Goal: Communication & Community: Answer question/provide support

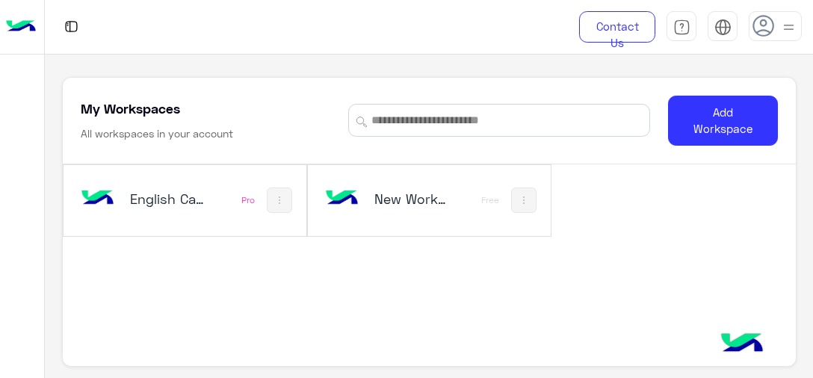
click at [172, 220] on div "English Capsules" at bounding box center [142, 200] width 128 height 43
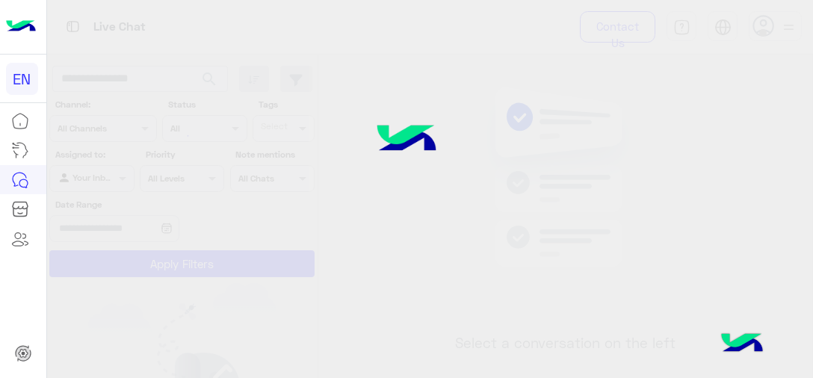
click at [84, 181] on div at bounding box center [177, 195] width 261 height 378
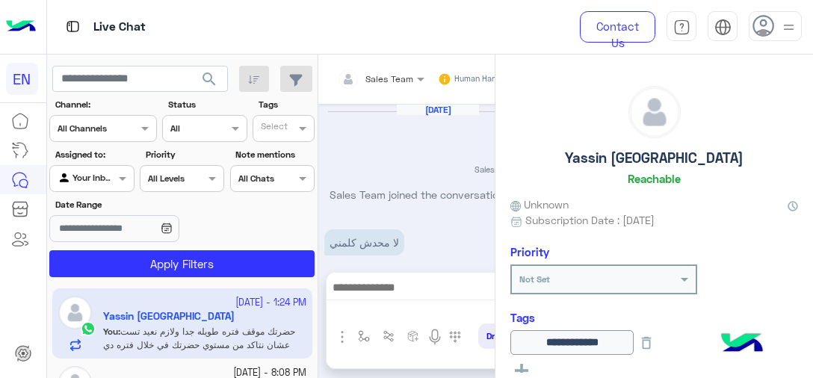
scroll to position [565, 0]
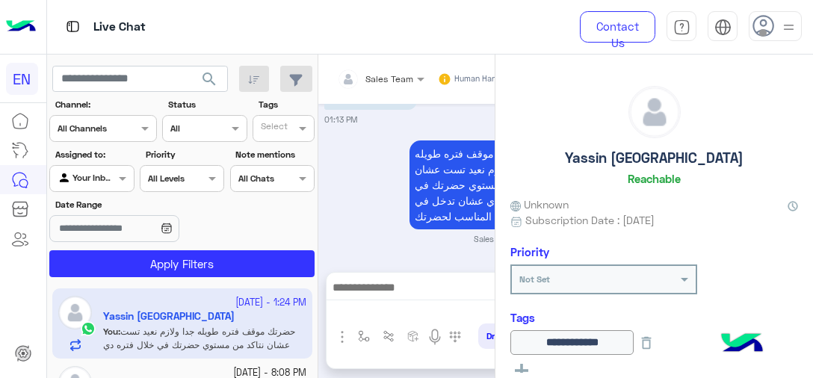
click at [107, 183] on div "Your Inbox" at bounding box center [86, 178] width 57 height 15
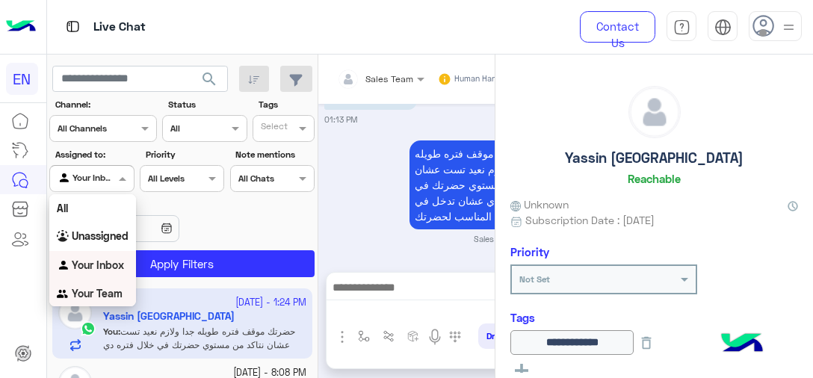
click at [96, 296] on b "Your Team" at bounding box center [97, 293] width 51 height 13
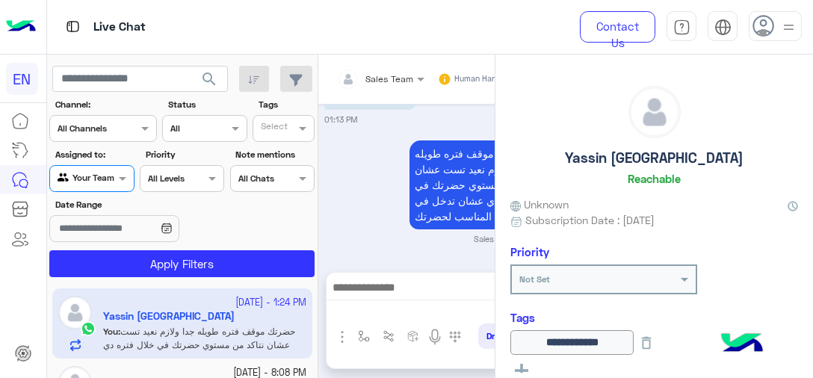
click at [187, 173] on div at bounding box center [181, 177] width 83 height 14
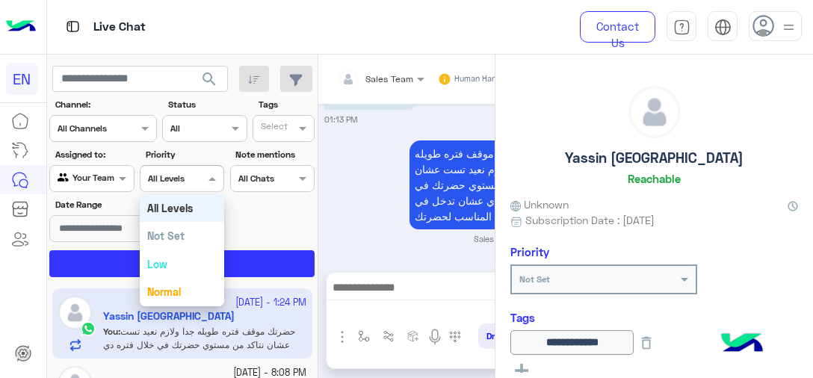
click at [254, 182] on input "text" at bounding box center [255, 176] width 34 height 13
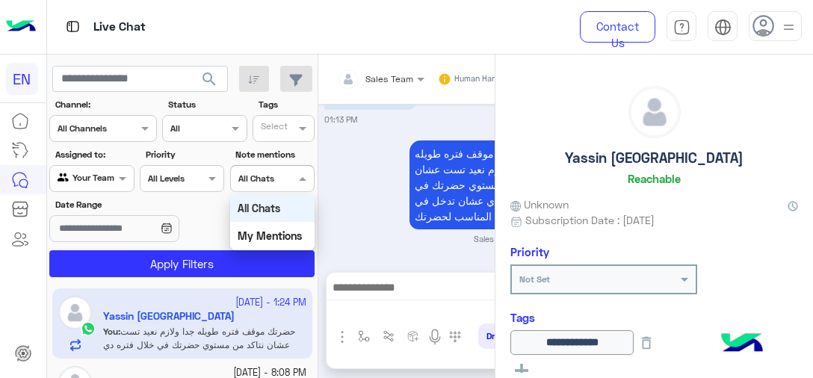
click at [108, 130] on input "text" at bounding box center [85, 126] width 55 height 13
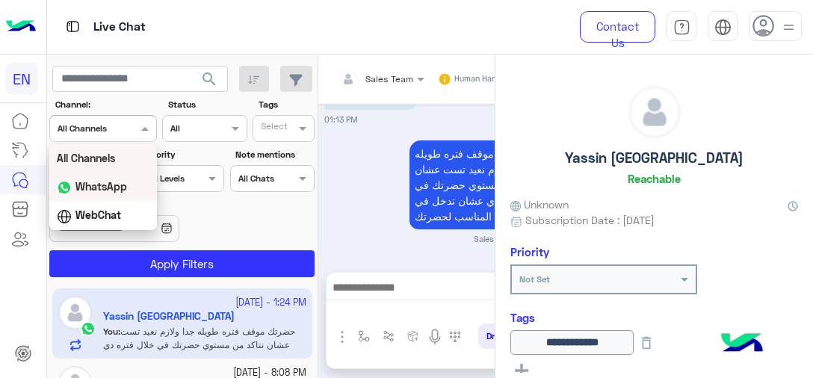
click at [117, 191] on b "WhatsApp" at bounding box center [101, 186] width 52 height 13
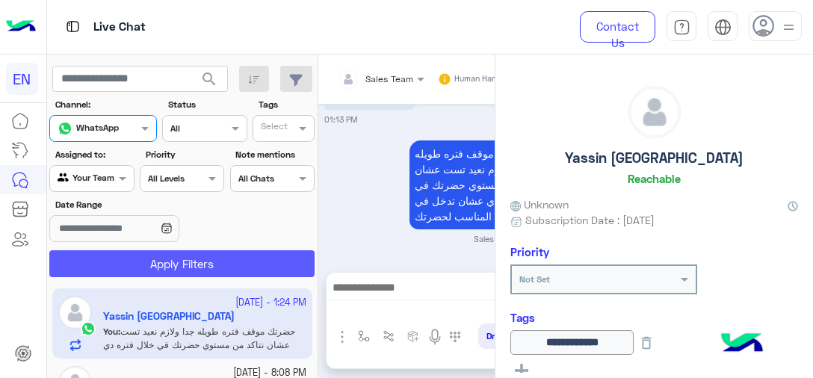
click at [146, 262] on button "Apply Filters" at bounding box center [181, 263] width 265 height 27
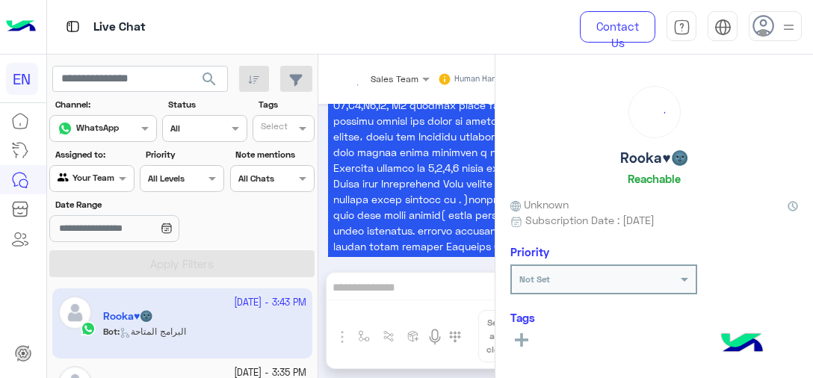
scroll to position [1796, 0]
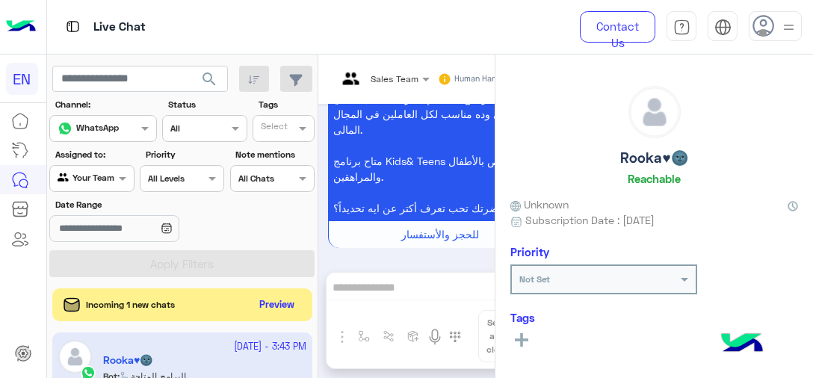
click at [376, 301] on div "Sales Team Human Handover Oct 2, 2025 فيما يلي تفاصيل بعض الكورسات التعليمية ال…" at bounding box center [437, 219] width 239 height 329
click at [384, 281] on div "Sales Team Human Handover Oct 2, 2025 فيما يلي تفاصيل بعض الكورسات التعليمية ال…" at bounding box center [437, 219] width 239 height 329
click at [155, 353] on app-inbox-user "7 October - 3:43 PM Rooka♥🌚 Bot : البرامج المتاحة" at bounding box center [182, 367] width 260 height 70
click at [131, 360] on app-inbox-user "7 October - 3:43 PM Rooka♥🌚 Bot : البرامج المتاحة" at bounding box center [182, 367] width 260 height 70
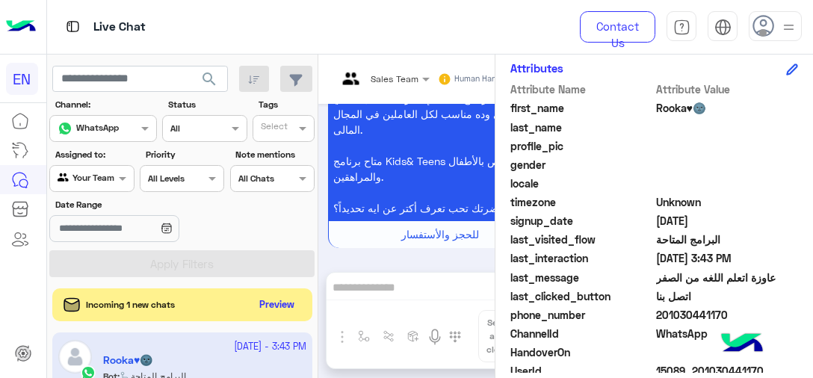
scroll to position [381, 0]
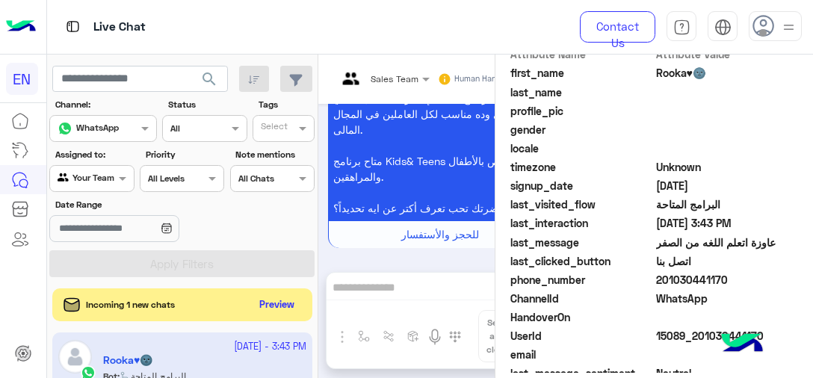
click at [688, 273] on span "201030441170" at bounding box center [727, 280] width 143 height 16
copy span "201030441170"
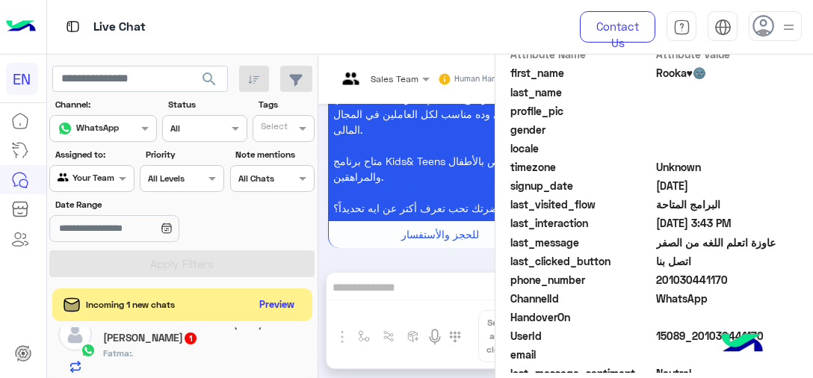
click at [238, 347] on div "Fatma : ." at bounding box center [204, 360] width 203 height 26
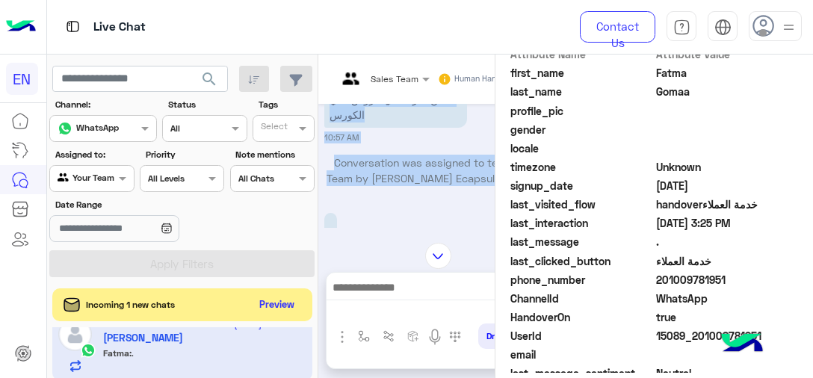
scroll to position [1655, 0]
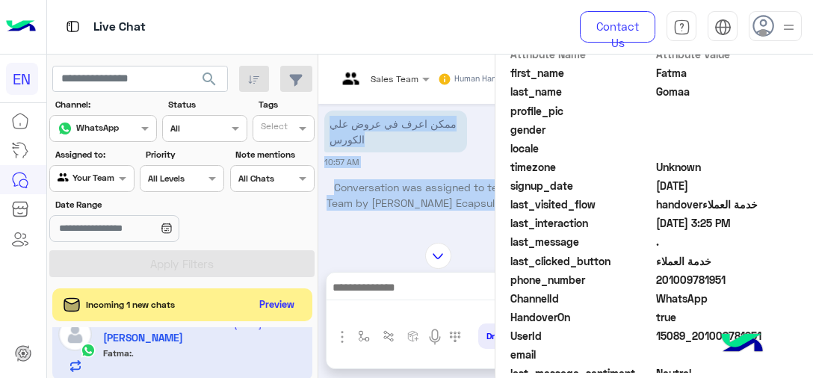
drag, startPoint x: 404, startPoint y: 198, endPoint x: 438, endPoint y: 159, distance: 51.4
click at [438, 159] on div "Oct 7, 2025 متاح أكتر من برنامج متخصص زي Speaking Program وده مناسب جداً لكل ال…" at bounding box center [437, 166] width 239 height 124
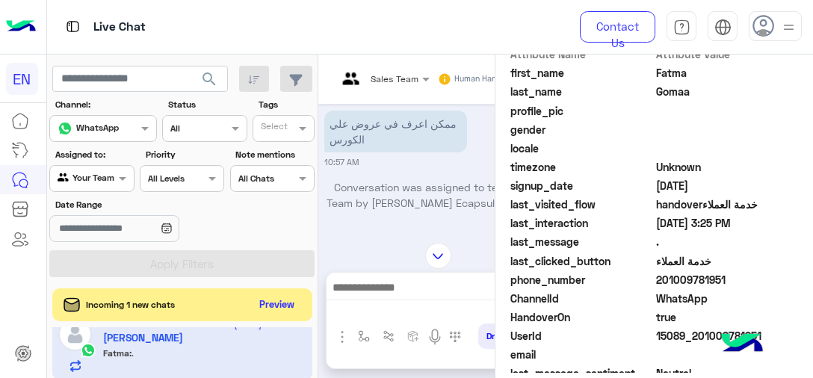
click at [666, 276] on span "201009781951" at bounding box center [727, 280] width 143 height 16
copy span "201009781951"
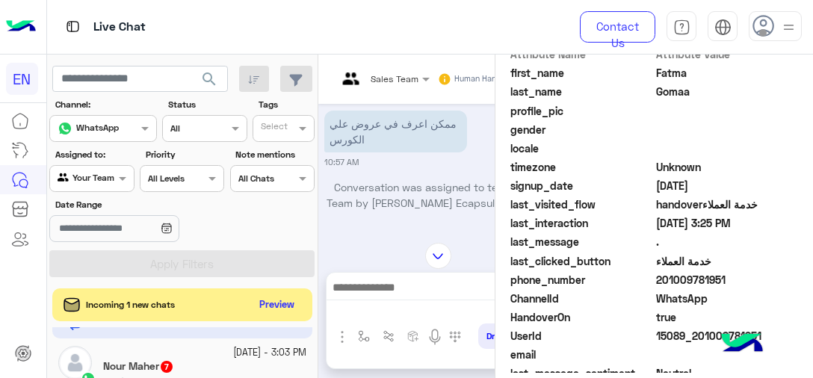
scroll to position [240, 0]
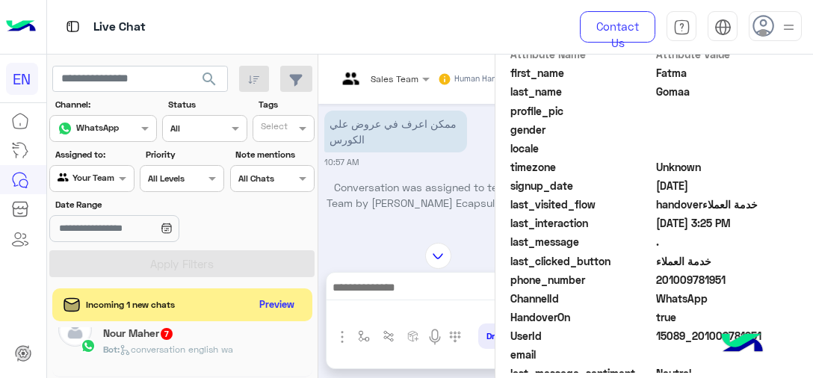
click at [244, 354] on div "Bot : conversation english wa" at bounding box center [204, 356] width 203 height 26
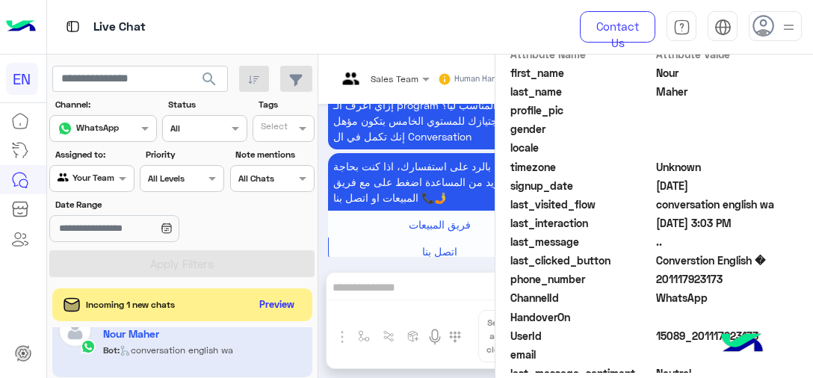
scroll to position [241, 0]
click at [689, 282] on span "201117923173" at bounding box center [727, 279] width 143 height 16
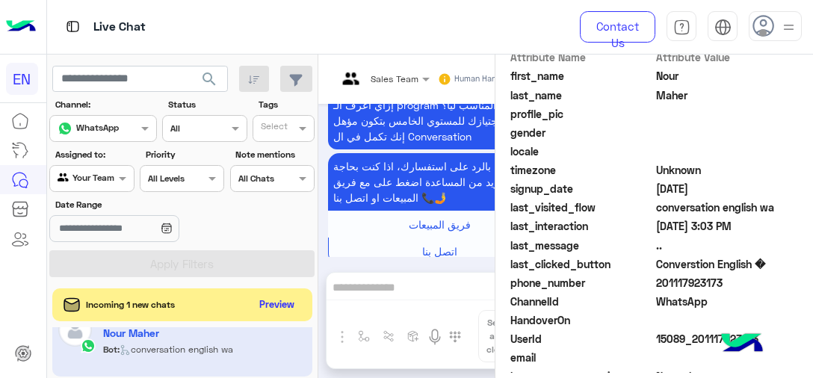
scroll to position [381, 0]
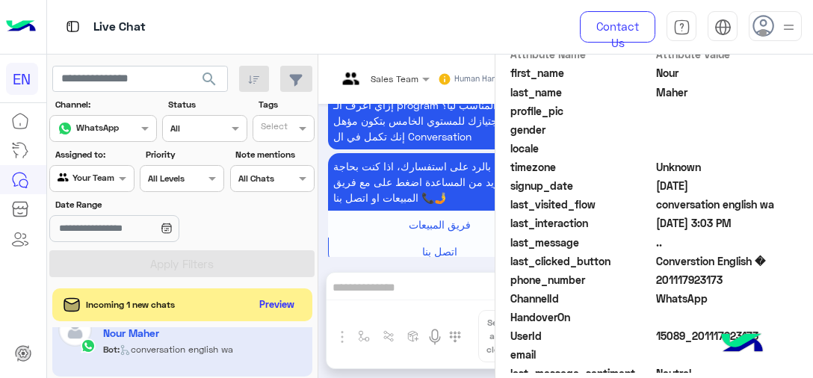
click at [689, 282] on span "201117923173" at bounding box center [727, 280] width 143 height 16
copy span "201117923173"
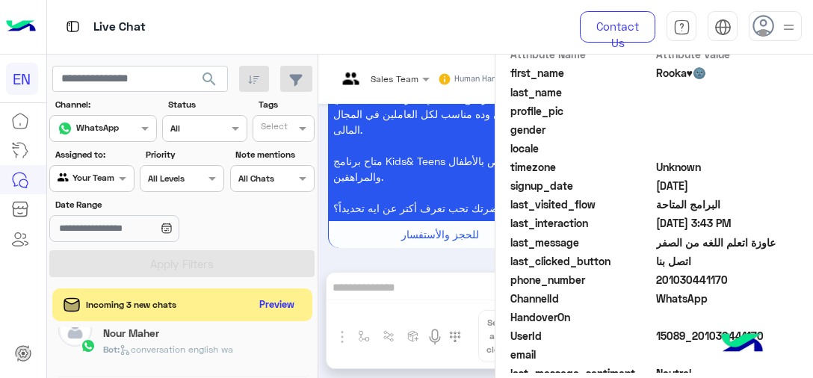
scroll to position [314, 0]
click at [212, 347] on div "Bot : Default reply" at bounding box center [204, 352] width 203 height 26
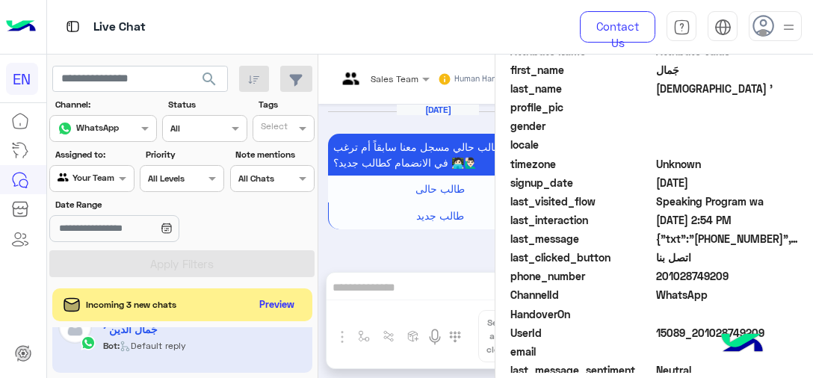
scroll to position [1237, 0]
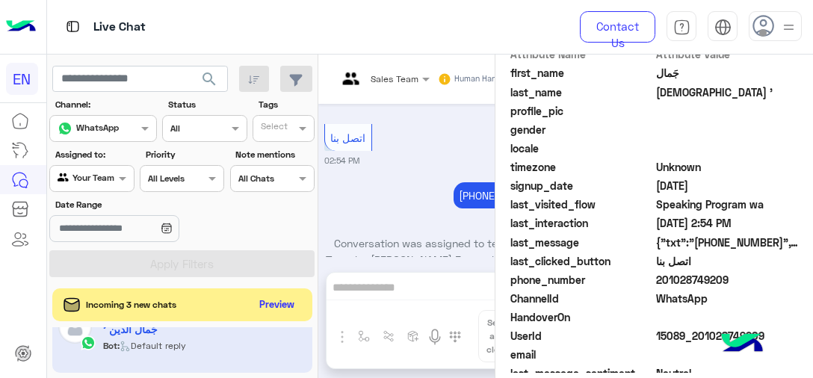
click at [694, 281] on span "201028749209" at bounding box center [727, 280] width 143 height 16
copy span "201028749209"
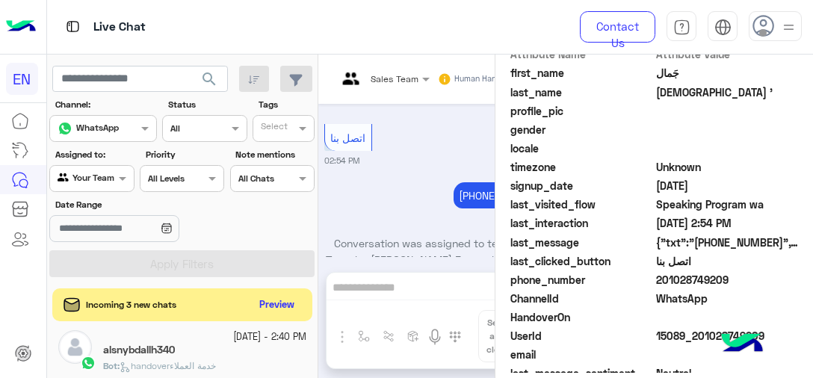
click at [256, 356] on div "alsnybdallh340" at bounding box center [204, 352] width 203 height 16
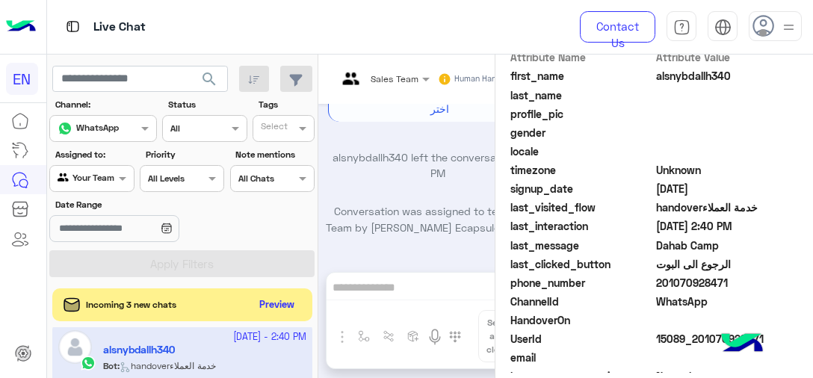
scroll to position [381, 0]
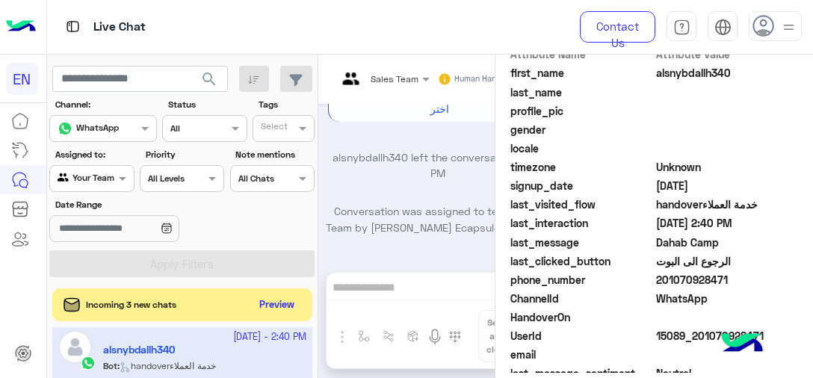
click at [695, 279] on span "201070928471" at bounding box center [727, 280] width 143 height 16
copy span "201070928471"
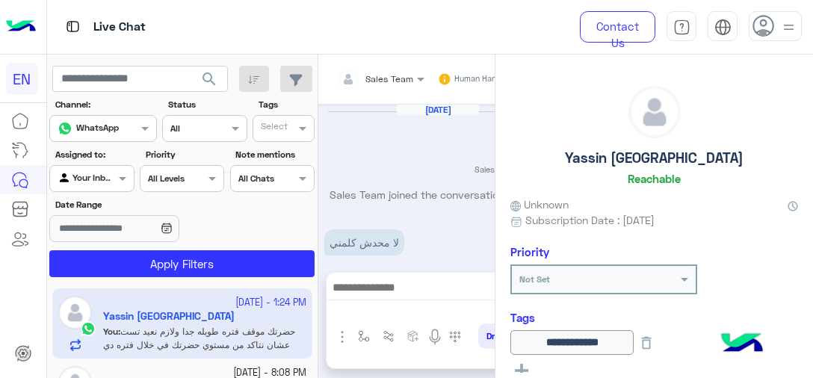
scroll to position [565, 0]
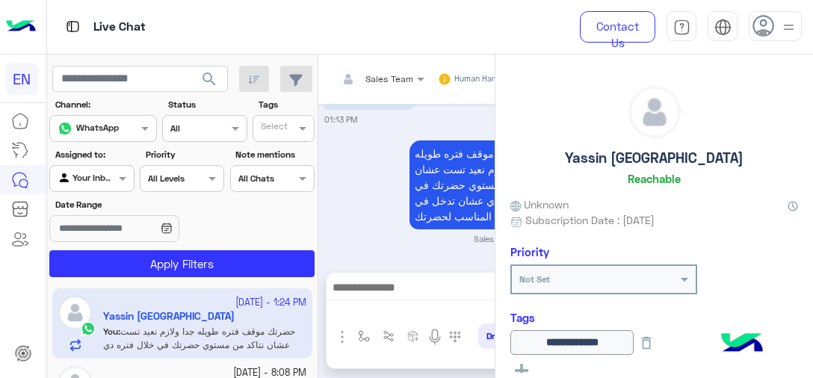
drag, startPoint x: 103, startPoint y: 192, endPoint x: 102, endPoint y: 171, distance: 21.0
click at [102, 192] on section "Channel: Channel WhatsApp Status Channel All Tags Select Assigned to: Agent Fil…" at bounding box center [182, 187] width 249 height 179
click at [102, 171] on div at bounding box center [91, 177] width 83 height 14
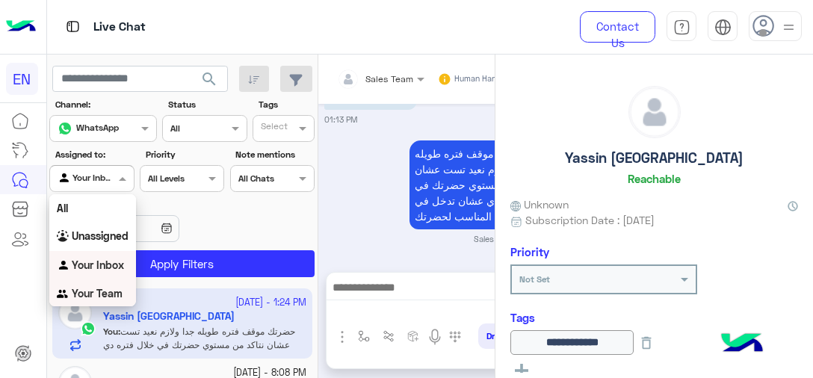
click at [100, 301] on div "Your Team" at bounding box center [92, 293] width 87 height 29
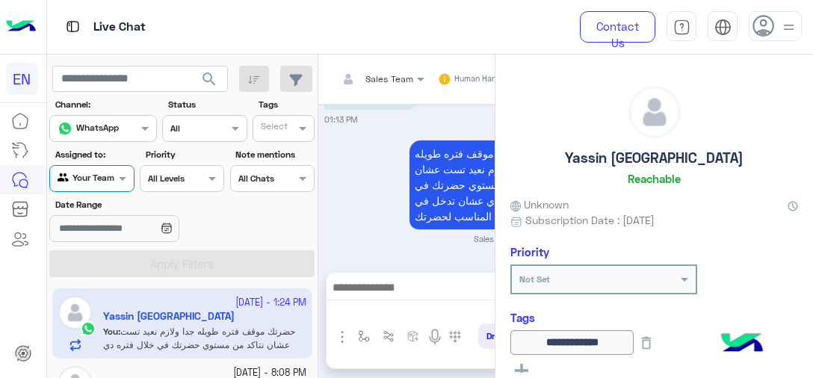
click at [188, 189] on div "All Levels All Levels" at bounding box center [182, 178] width 84 height 27
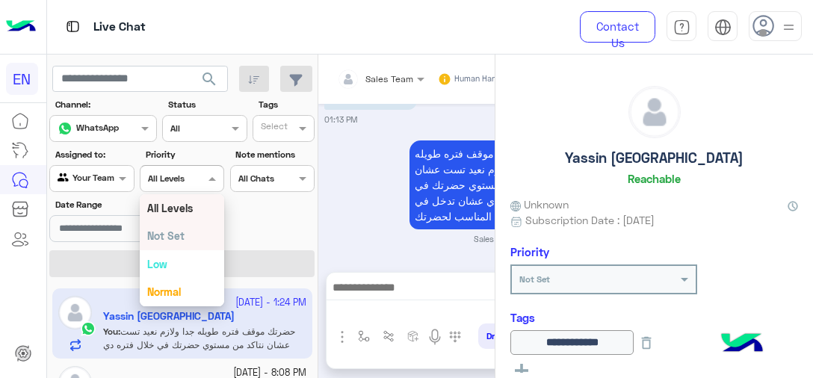
click at [278, 238] on div "Date Range" at bounding box center [182, 221] width 271 height 47
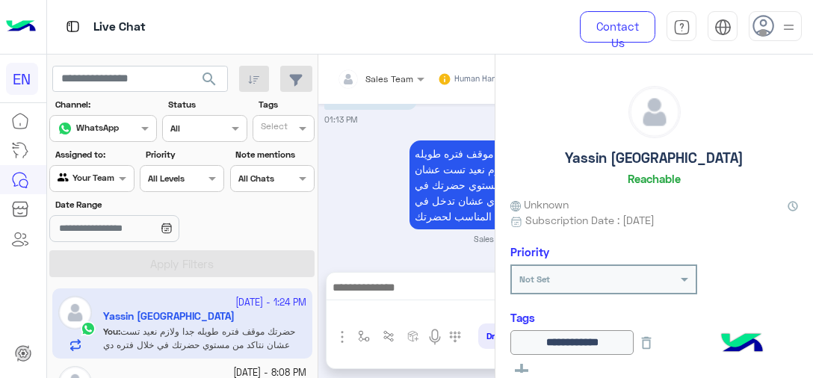
click at [105, 139] on div "Channel WhatsApp" at bounding box center [103, 128] width 108 height 27
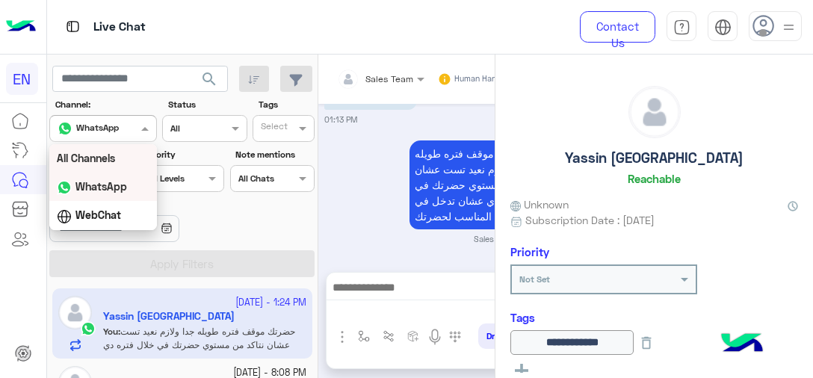
click at [106, 167] on div "All Channels" at bounding box center [103, 158] width 108 height 28
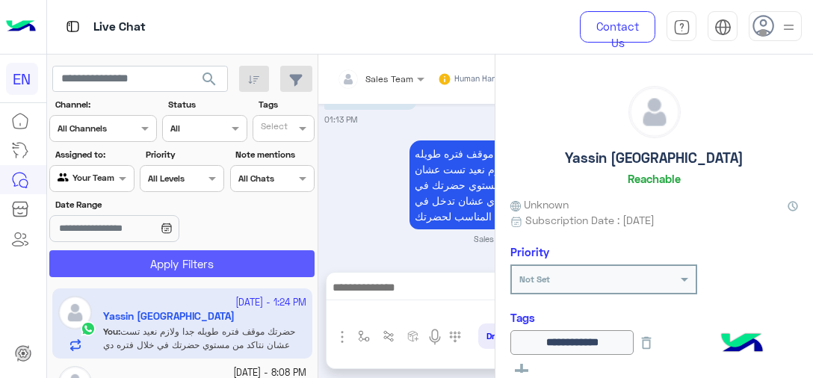
click at [146, 268] on button "Apply Filters" at bounding box center [181, 263] width 265 height 27
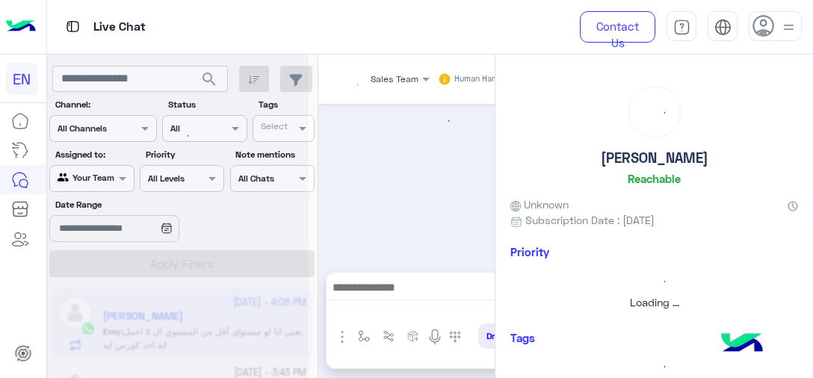
scroll to position [2301, 0]
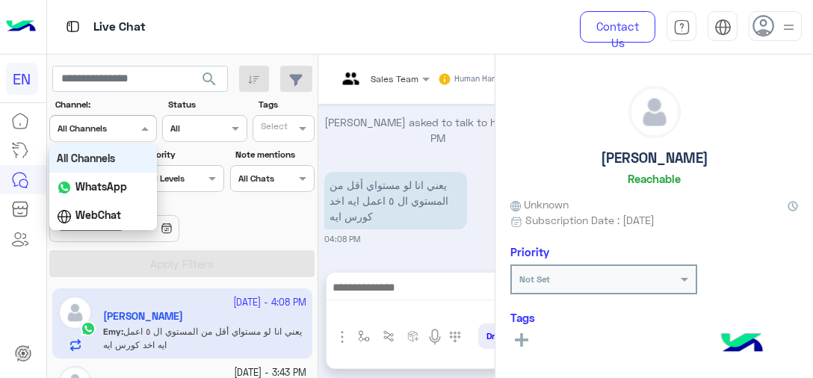
click at [90, 134] on div "All Channels" at bounding box center [82, 128] width 49 height 13
click at [87, 180] on b "WhatsApp" at bounding box center [101, 186] width 52 height 13
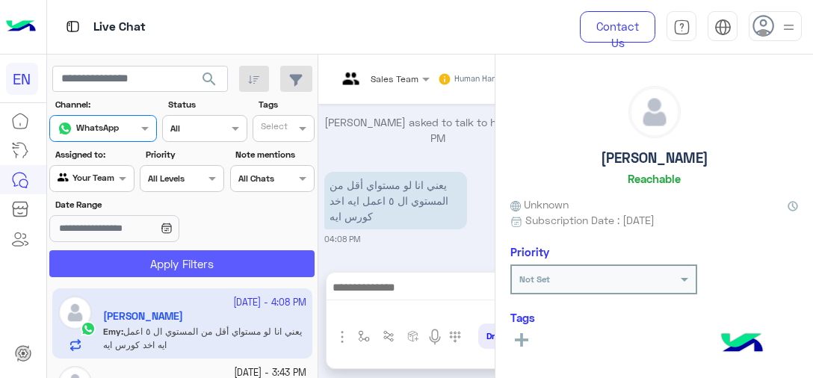
click at [143, 261] on button "Apply Filters" at bounding box center [181, 263] width 265 height 27
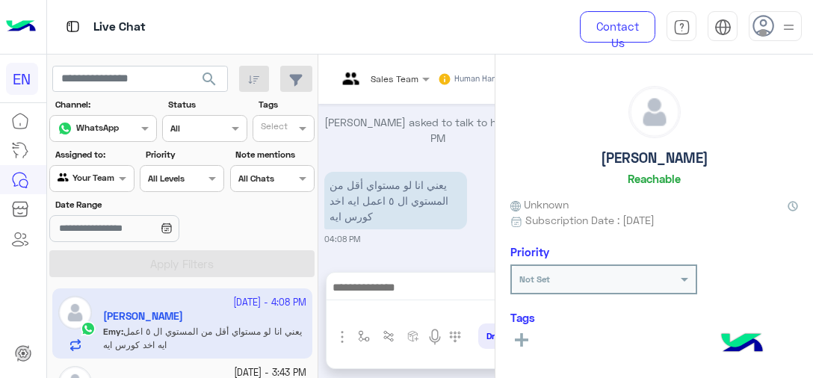
click at [235, 324] on app-inbox-user "[DATE] - 4:08 PM Emy Elgendy Emy : يعني انا لو مستواي أقل من المستوي ال ٥ اعمل …" at bounding box center [182, 323] width 260 height 70
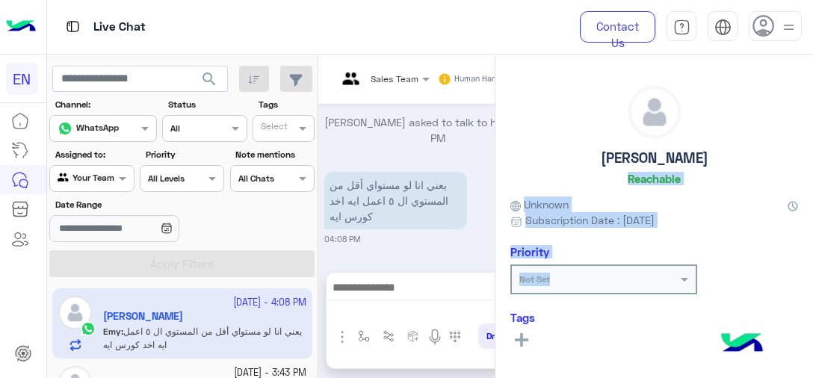
drag, startPoint x: 801, startPoint y: 175, endPoint x: 812, endPoint y: 288, distance: 113.3
click at [812, 288] on div "Emy Elgendy Reachable Unknown Subscription Date : [DATE] Priority Not Set Tags …" at bounding box center [653, 214] width 317 height 318
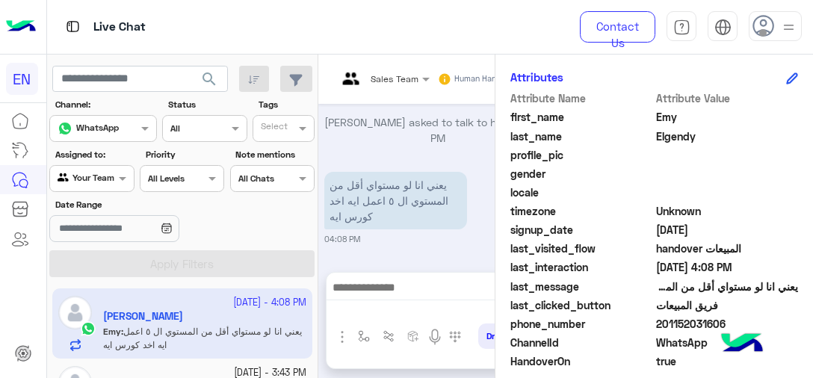
scroll to position [353, 0]
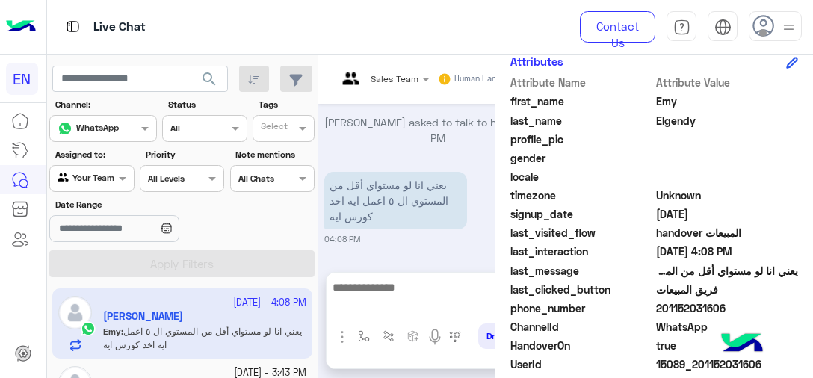
click at [692, 300] on span "201152031606" at bounding box center [727, 308] width 143 height 16
click at [691, 303] on span "201152031606" at bounding box center [727, 308] width 143 height 16
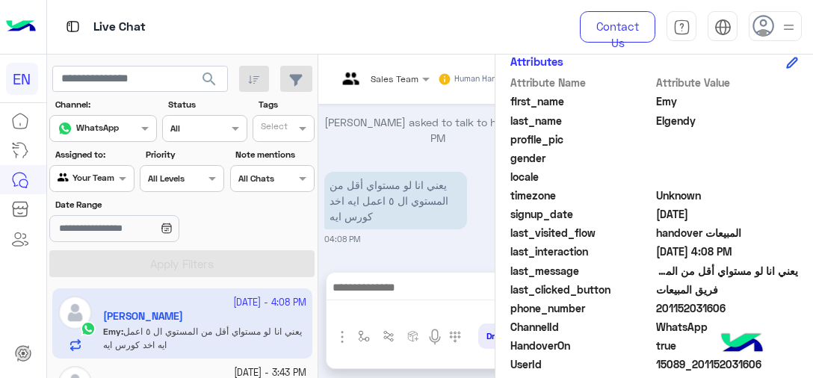
click at [698, 305] on span "201152031606" at bounding box center [727, 308] width 143 height 16
copy span "201152031606"
click at [317, 297] on mat-drawer "Sales Team Human Handover [DATE] لتصفح الخدمات التى يقدمها English Capsules 🎓📅 …" at bounding box center [564, 219] width 495 height 329
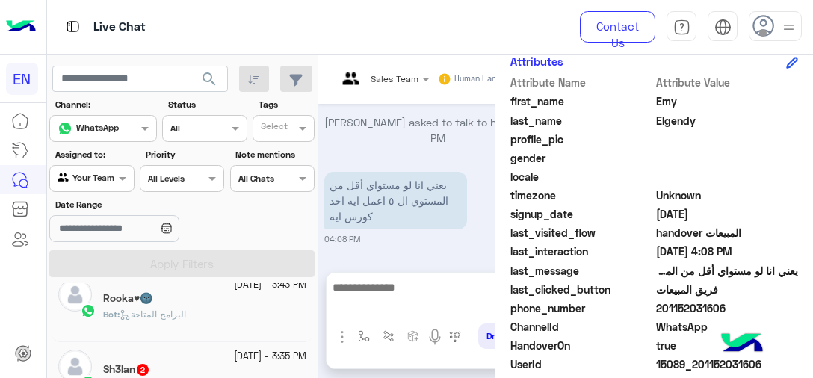
scroll to position [176, 0]
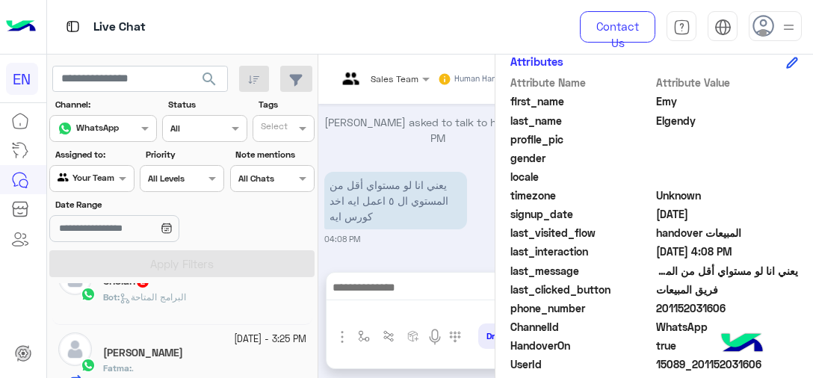
click at [223, 318] on div "[DATE] - 3:35 PM Sh3lan 2 Bot : البرامج المتاحة" at bounding box center [182, 289] width 260 height 71
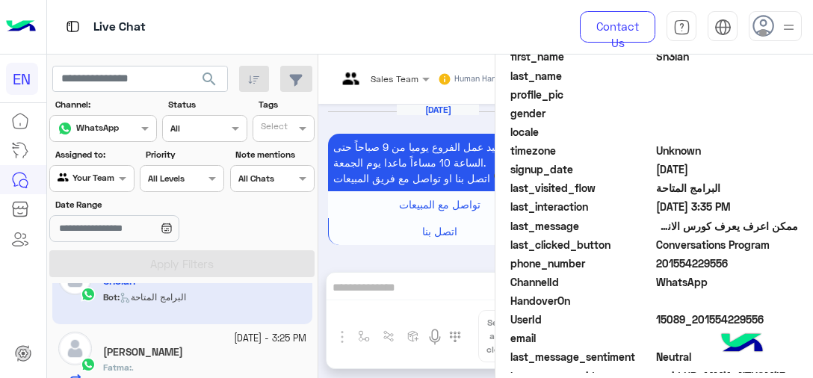
scroll to position [353, 0]
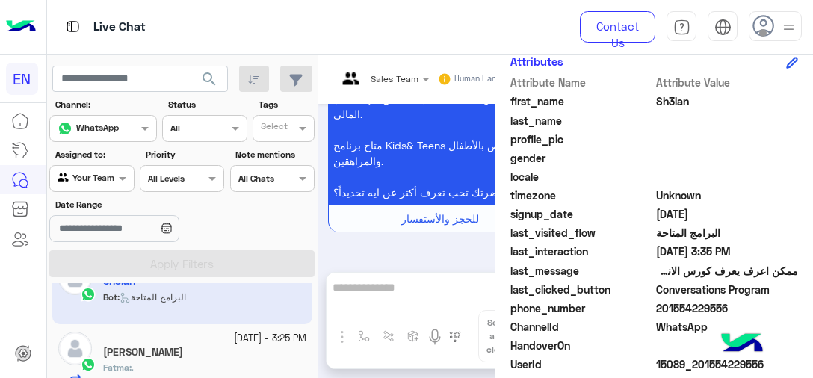
click at [680, 309] on span "201554229556" at bounding box center [727, 308] width 143 height 16
copy span "201554229556"
click at [317, 313] on mat-drawer "Sales Team Human Handover [DATE] مواعيد عمل الفروع يوميا من 9 صباحاً حتى الساعة…" at bounding box center [564, 219] width 495 height 329
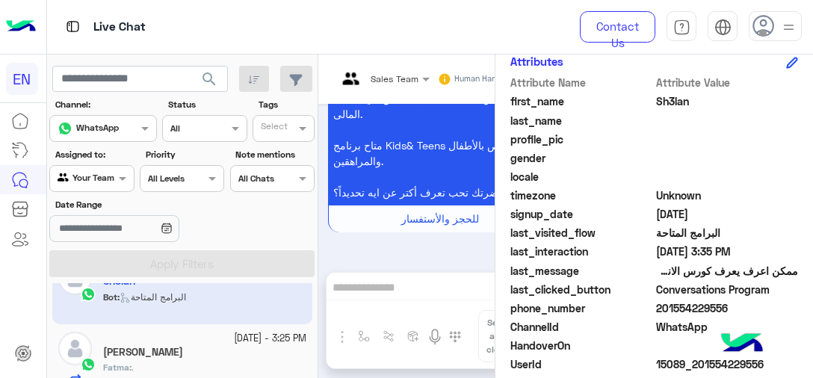
scroll to position [0, 0]
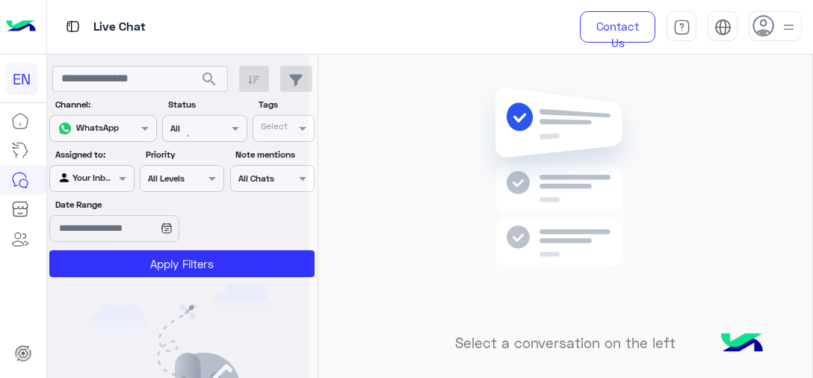
click at [114, 173] on div at bounding box center [177, 195] width 261 height 378
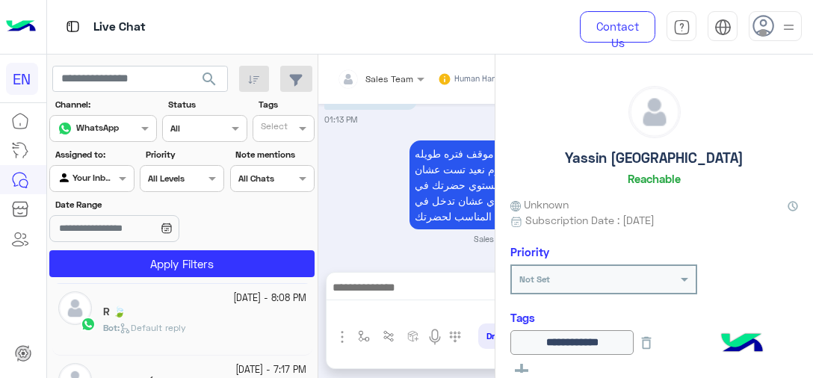
scroll to position [149, 0]
click at [122, 184] on span at bounding box center [124, 178] width 19 height 16
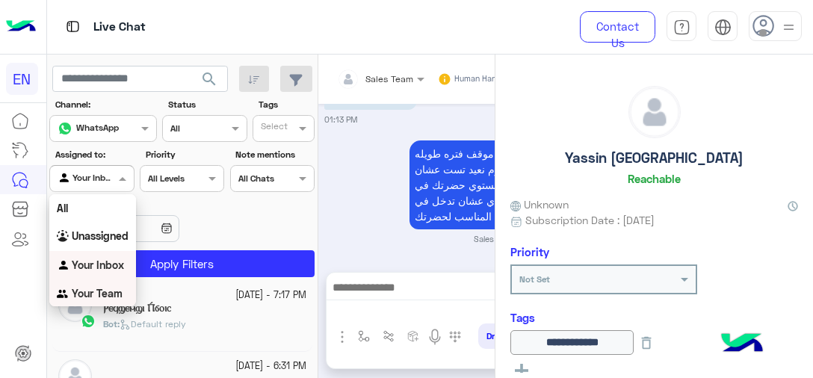
click at [105, 291] on b "Your Team" at bounding box center [97, 293] width 51 height 13
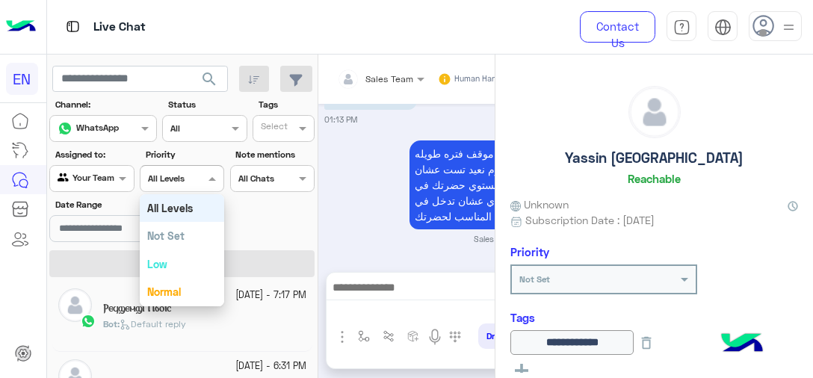
click at [176, 184] on div "All Levels" at bounding box center [166, 178] width 37 height 13
click at [173, 233] on b "Not Set" at bounding box center [165, 235] width 37 height 13
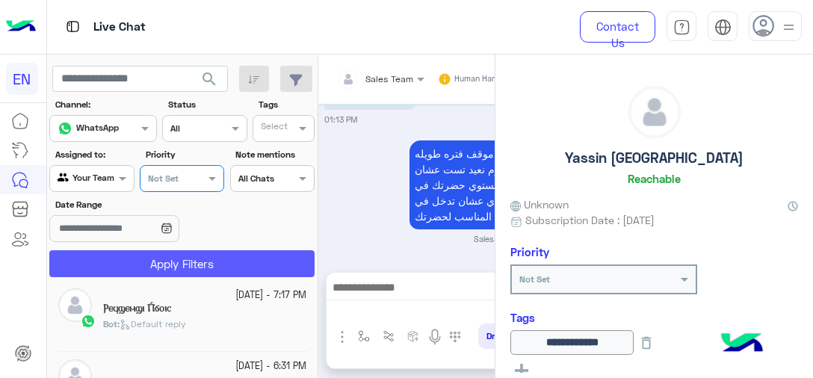
click at [172, 267] on button "Apply Filters" at bounding box center [181, 263] width 265 height 27
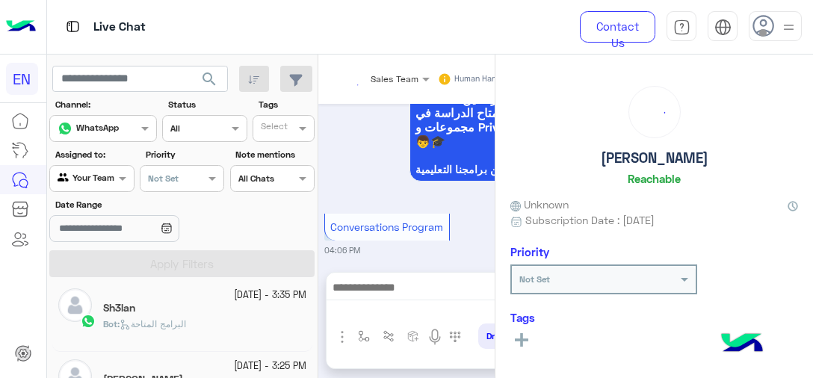
click at [176, 179] on input "text" at bounding box center [165, 176] width 34 height 13
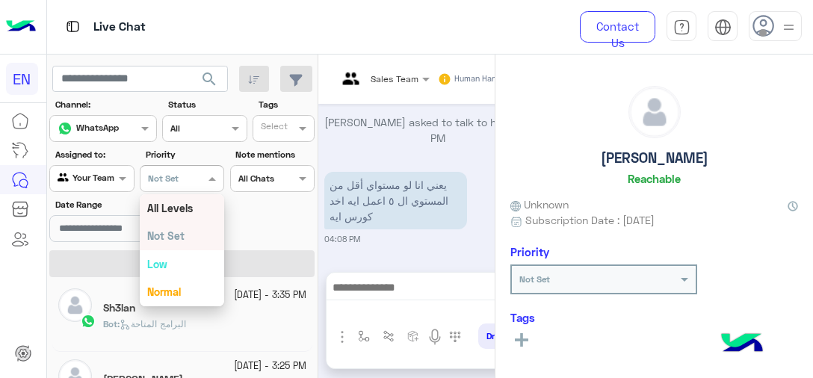
click at [181, 208] on b "All Levels" at bounding box center [170, 208] width 46 height 13
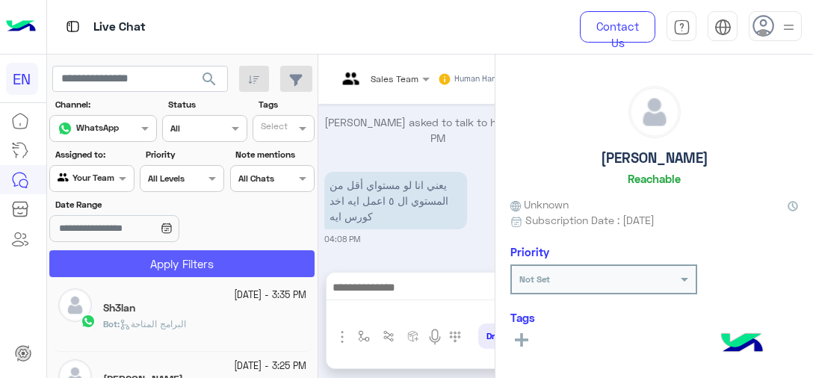
click at [178, 262] on button "Apply Filters" at bounding box center [181, 263] width 265 height 27
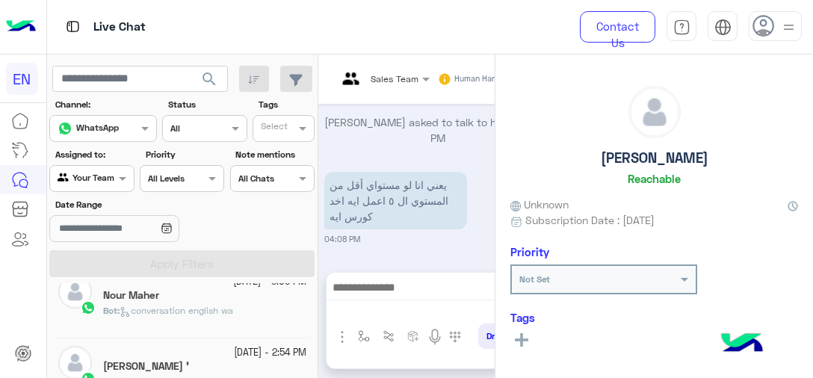
scroll to position [557, 0]
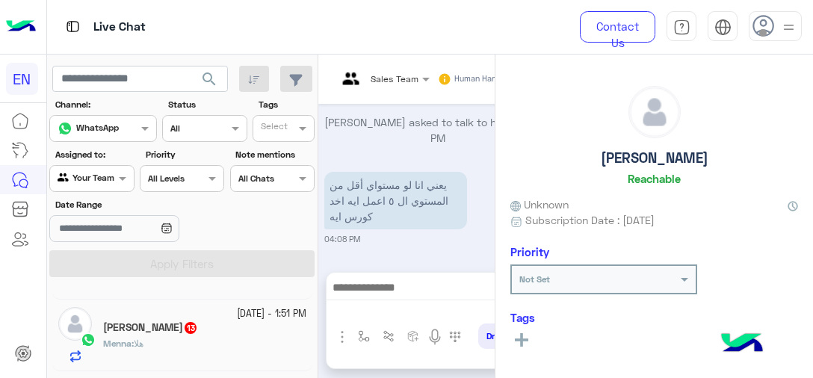
click at [215, 328] on div "Menna Essa 13" at bounding box center [204, 329] width 203 height 16
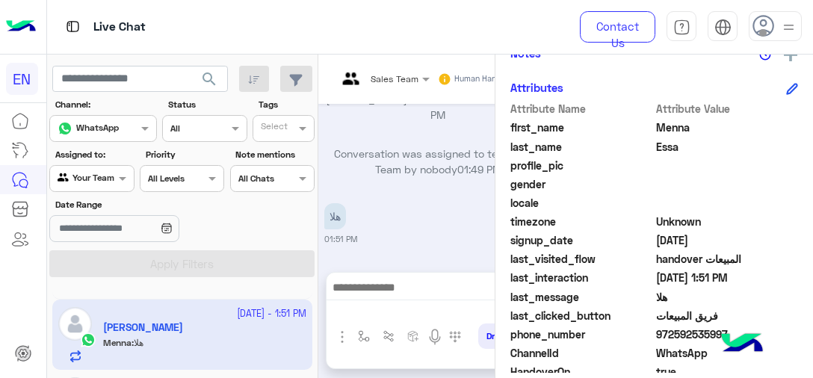
scroll to position [415, 0]
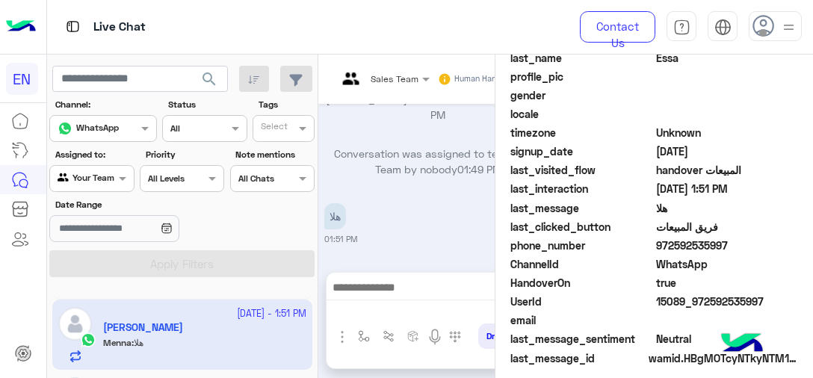
click at [680, 241] on span "972592535997" at bounding box center [727, 246] width 143 height 16
copy span "972592535997"
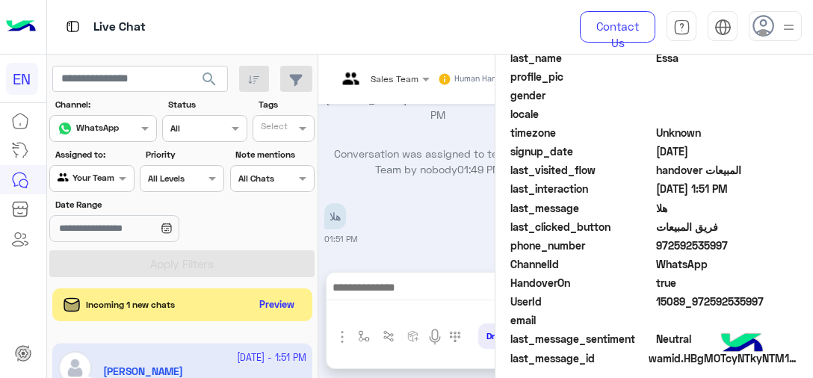
scroll to position [483, 0]
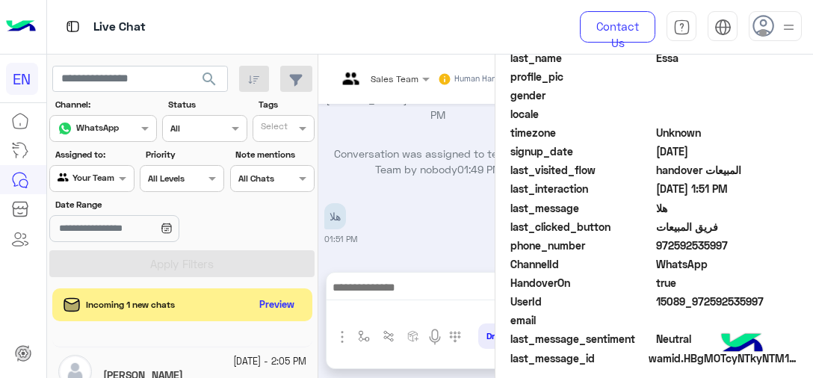
click at [233, 362] on small "[DATE] - 2:05 PM" at bounding box center [269, 362] width 73 height 14
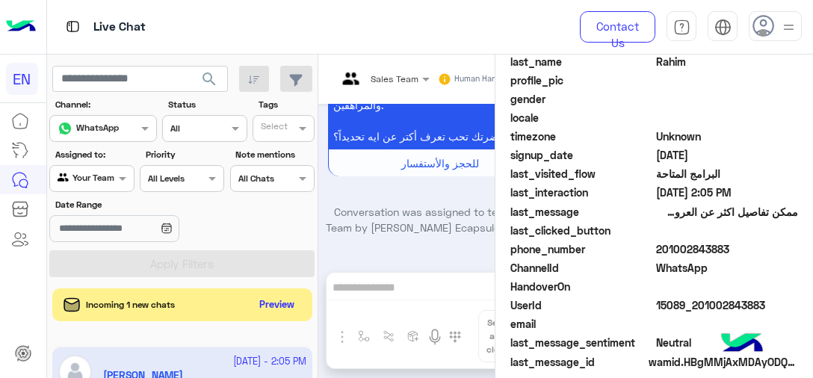
scroll to position [415, 0]
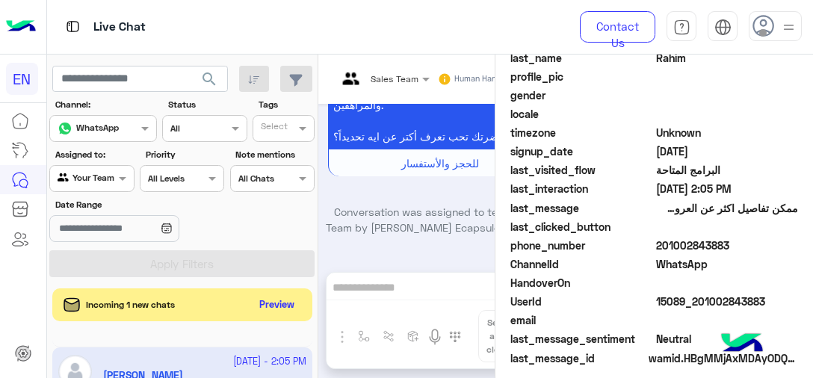
click at [708, 247] on span "201002843883" at bounding box center [727, 246] width 143 height 16
copy span "201002843883"
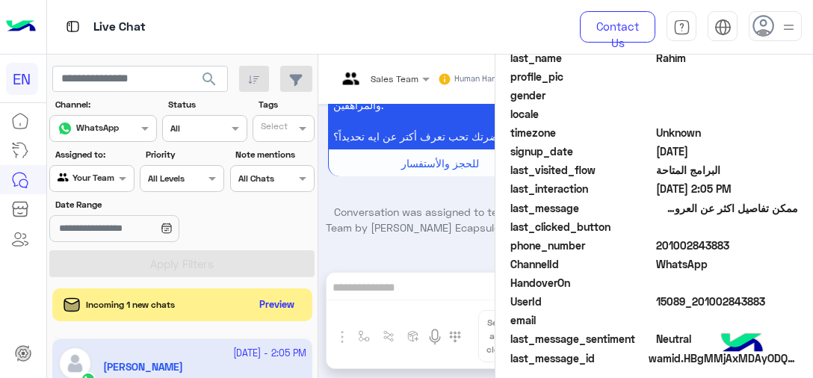
scroll to position [483, 0]
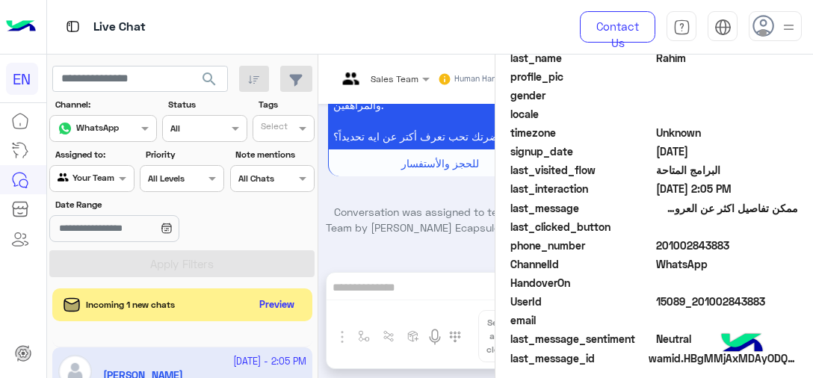
click at [311, 362] on div "7 October - 4:08 PM Emy Elgendy Emy : يعني انا لو مستواي أقل من المستوي ال ٥ اع…" at bounding box center [182, 355] width 271 height 57
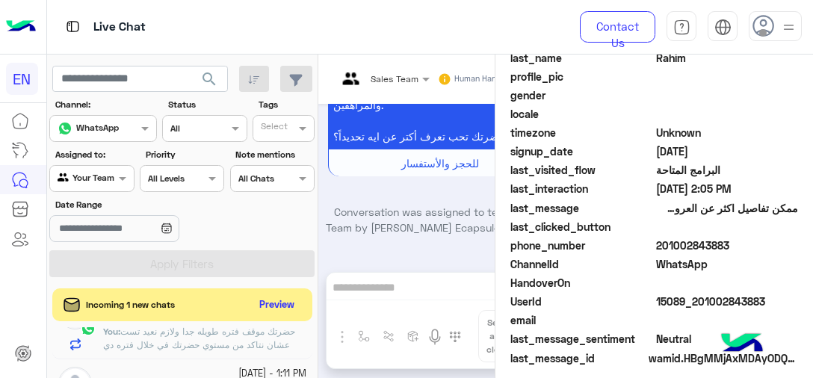
scroll to position [734, 0]
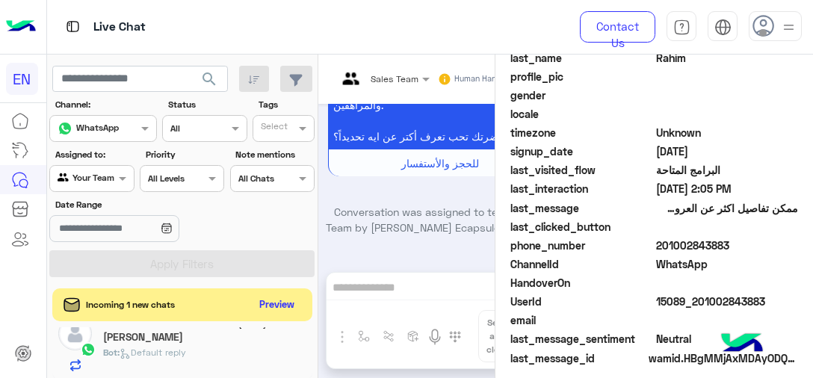
click at [251, 354] on div "Bot : Default reply" at bounding box center [204, 359] width 203 height 26
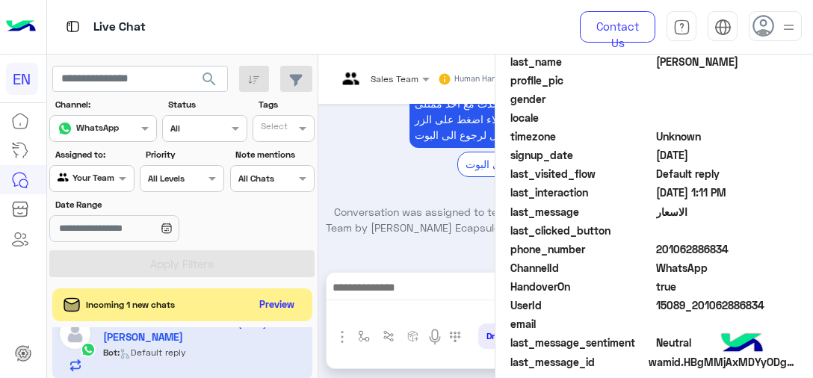
scroll to position [415, 0]
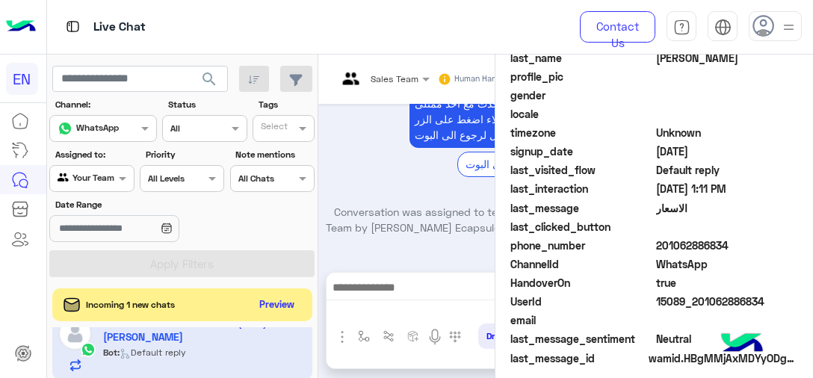
click at [711, 249] on span "201062886834" at bounding box center [727, 246] width 143 height 16
copy span "201062886834"
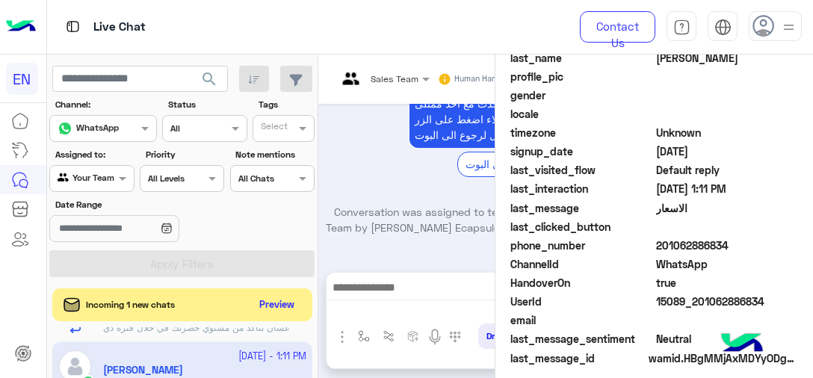
scroll to position [735, 0]
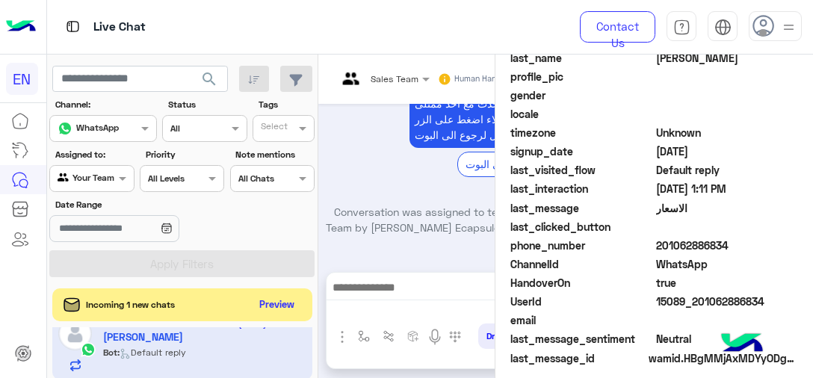
click at [311, 369] on div "7 October - 4:08 PM Emy Elgendy Emy : يعني انا لو مستواي أقل من المستوي ال ٥ اع…" at bounding box center [182, 355] width 271 height 57
click at [311, 371] on div "7 October - 4:08 PM Emy Elgendy Emy : يعني انا لو مستواي أقل من المستوي ال ٥ اع…" at bounding box center [182, 355] width 271 height 57
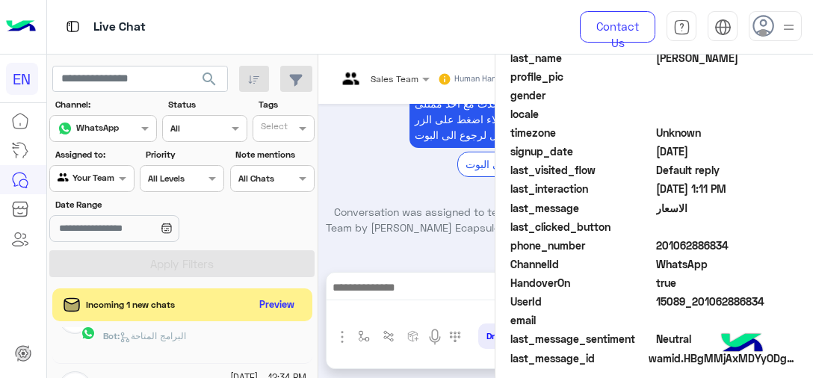
scroll to position [896, 0]
click at [238, 368] on small "[DATE] - 12:30 PM" at bounding box center [267, 375] width 77 height 14
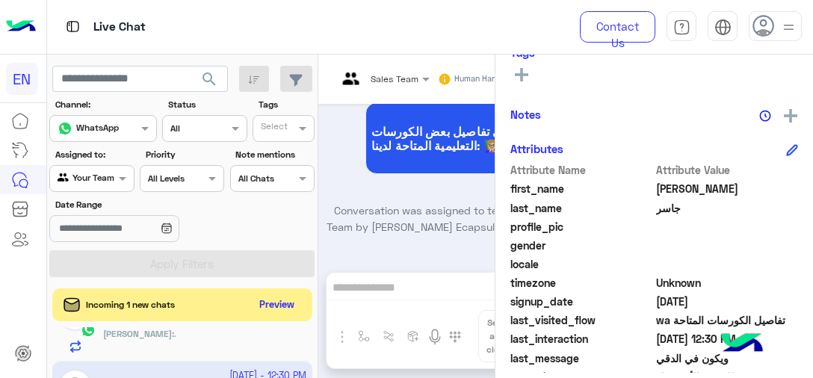
scroll to position [386, 0]
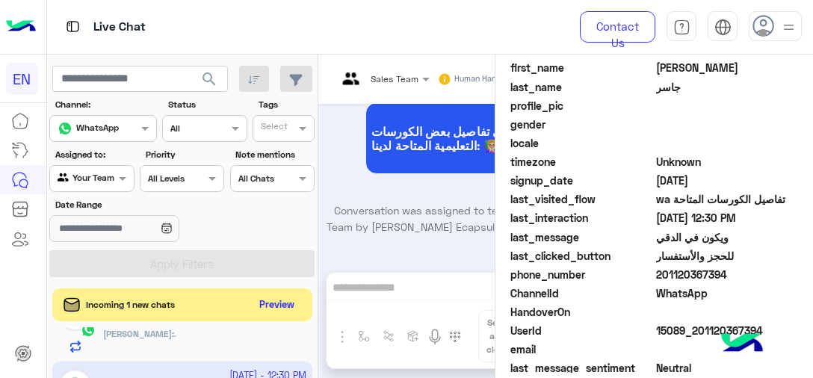
click at [670, 271] on span "201120367394" at bounding box center [727, 275] width 143 height 16
copy span "201120367394"
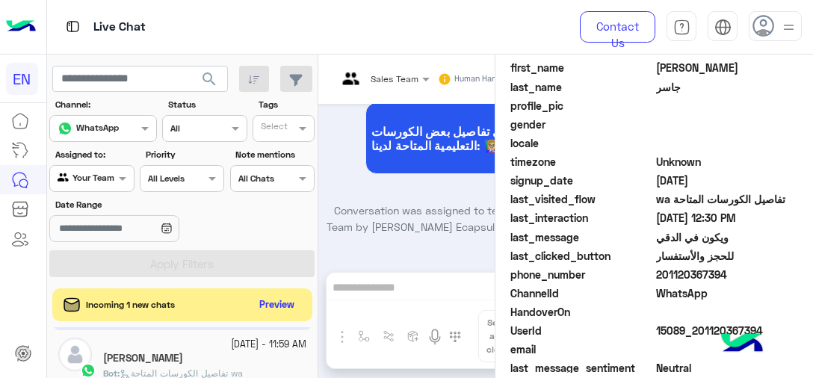
scroll to position [997, 0]
click at [226, 369] on span "تفاصيل الكورسات المتاحة wa" at bounding box center [181, 373] width 123 height 11
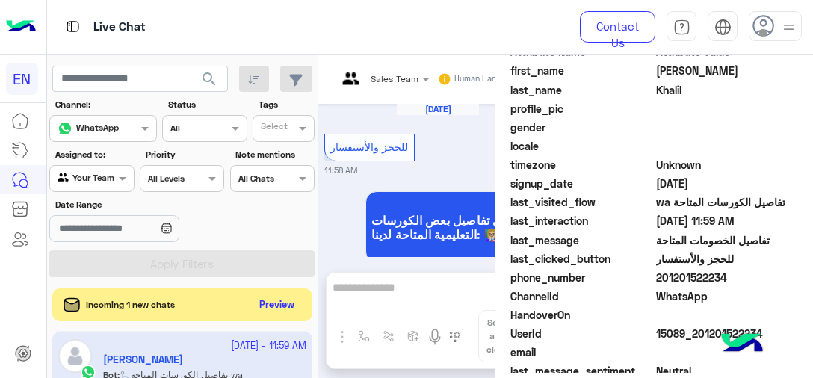
scroll to position [386, 0]
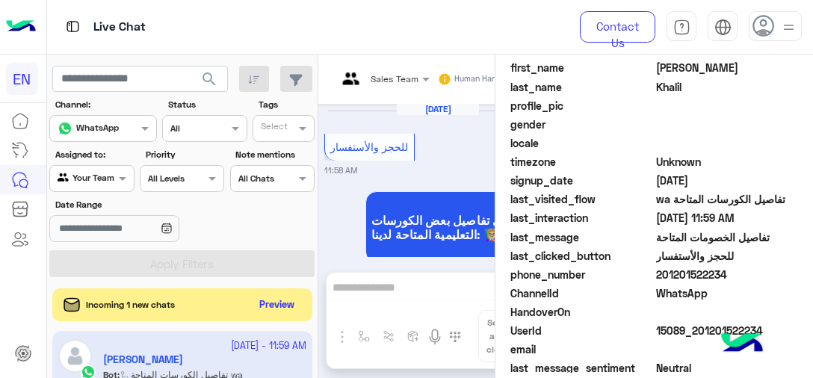
click at [678, 280] on span "201201522234" at bounding box center [727, 275] width 143 height 16
copy span "201201522234"
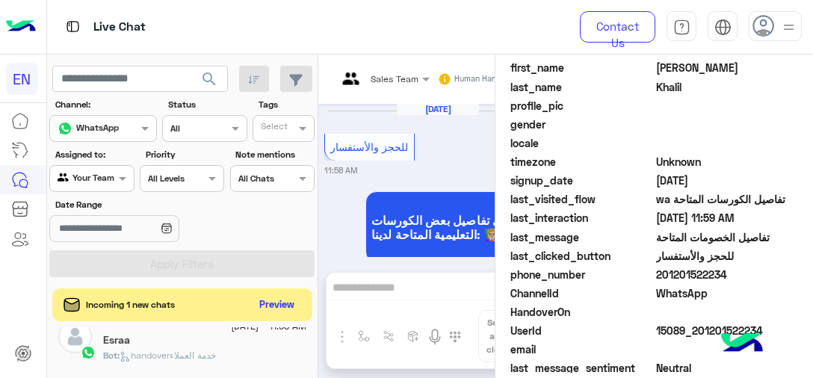
scroll to position [1097, 0]
click at [235, 344] on div "Bot : handoverخدمة العملاء" at bounding box center [204, 351] width 203 height 26
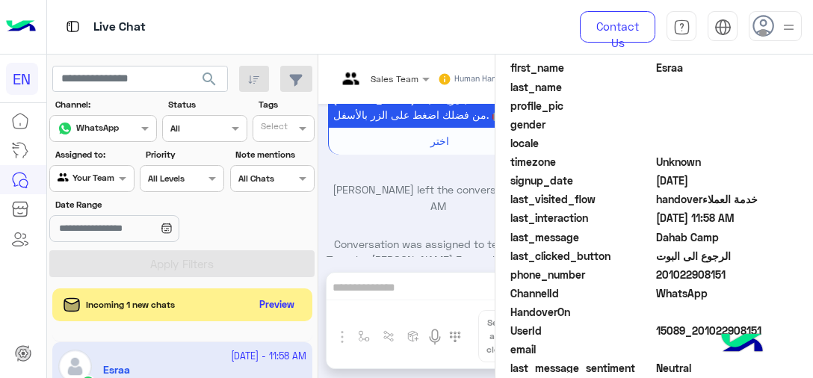
scroll to position [1048, 0]
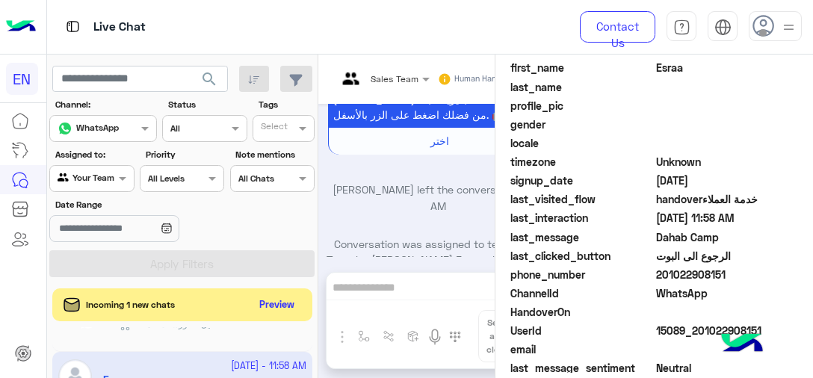
click at [180, 327] on p "Bot : تفاصيل الكورسات المتاحة wa" at bounding box center [173, 323] width 140 height 13
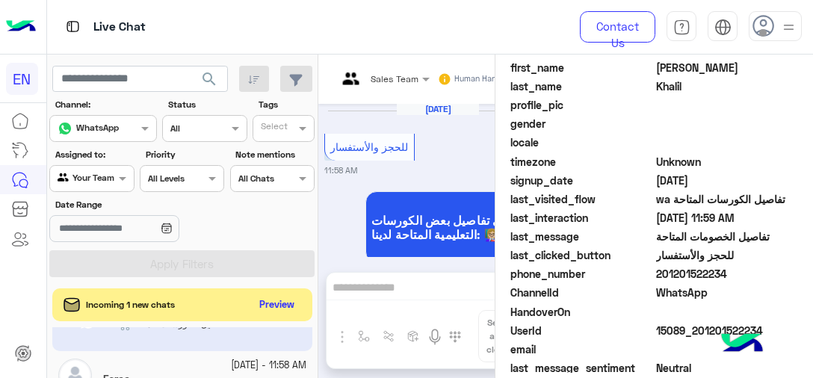
scroll to position [1915, 0]
click at [693, 276] on span "201201522234" at bounding box center [727, 274] width 143 height 16
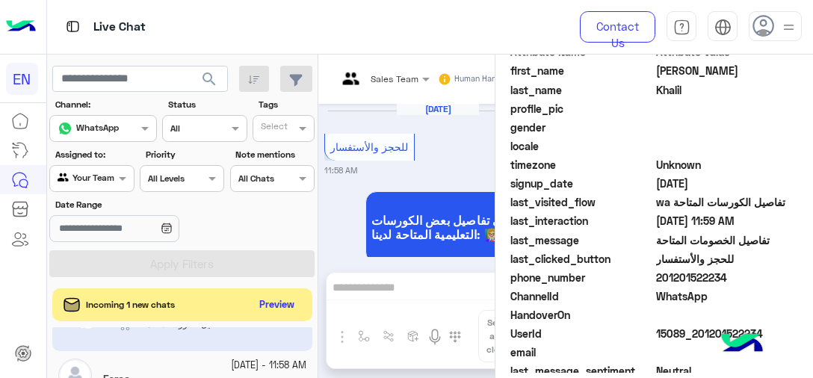
scroll to position [386, 0]
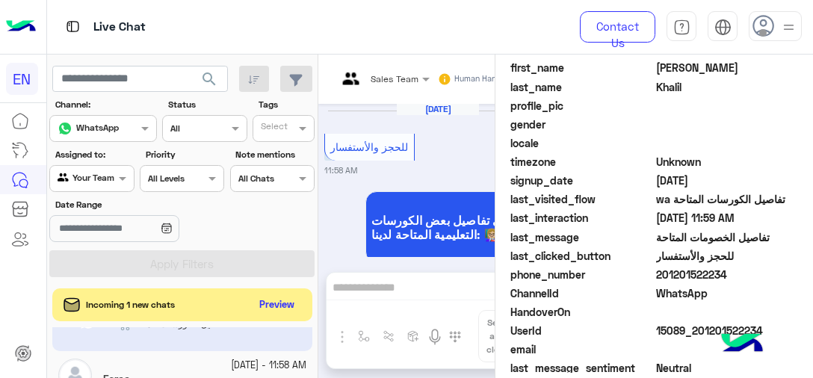
copy span "201201522234"
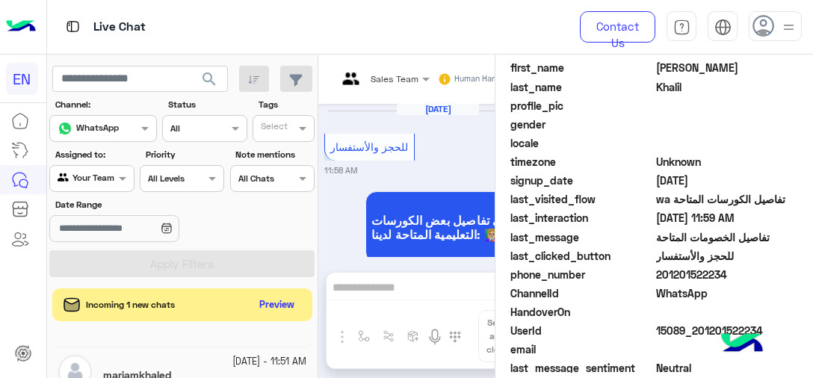
click at [232, 362] on small "[DATE] - 11:51 AM" at bounding box center [269, 362] width 74 height 14
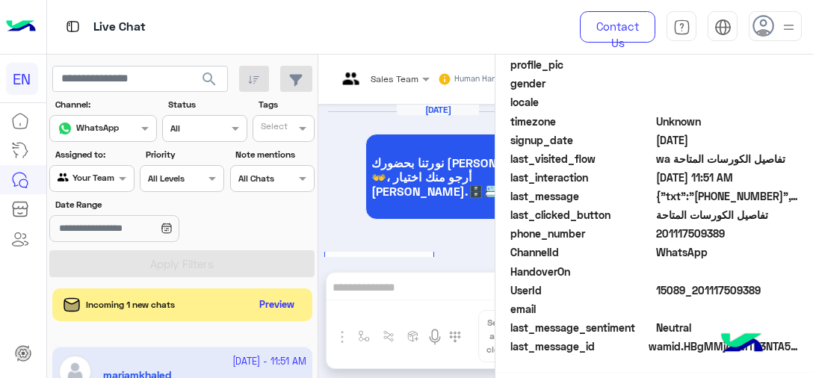
scroll to position [1482, 0]
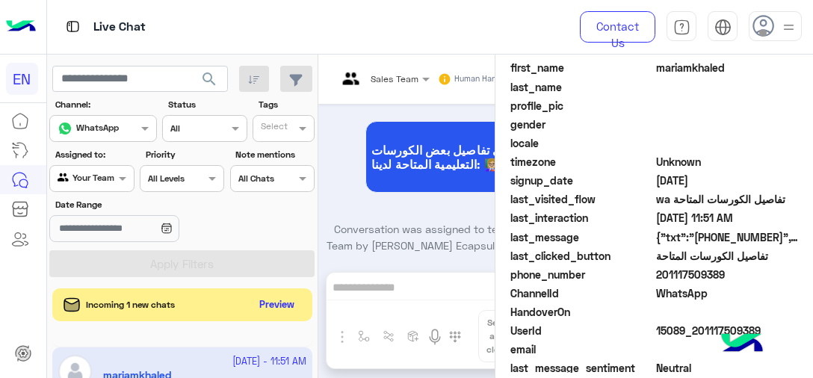
click at [659, 270] on span "201117509389" at bounding box center [727, 275] width 143 height 16
copy span "201117509389"
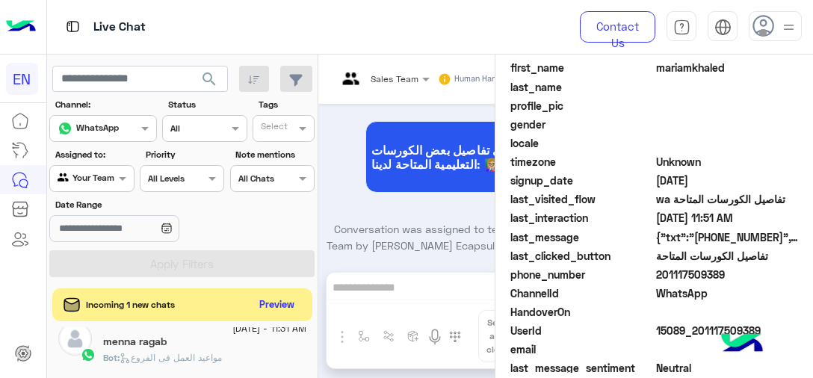
scroll to position [1300, 0]
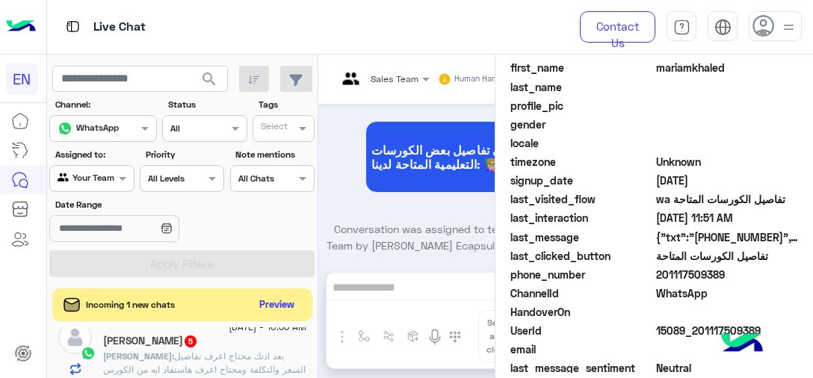
click at [214, 352] on span "بعد اذنك محتاج اعرف تفاصيل السعر والتكلفة ومحتاج اعرف هاستفاد ايه من الكورس وهل…" at bounding box center [204, 369] width 202 height 38
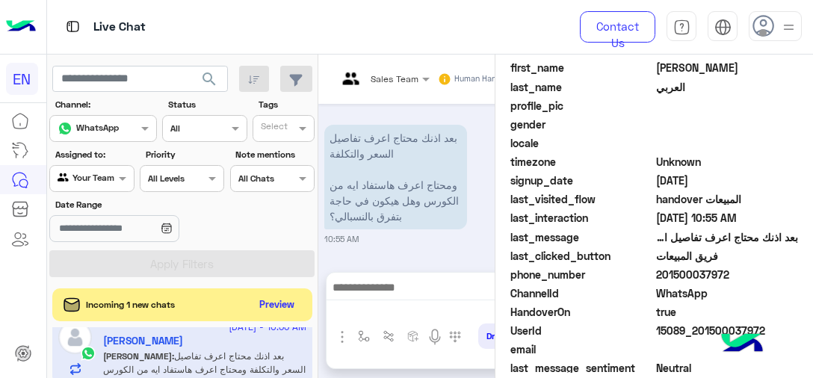
scroll to position [2328, 0]
drag, startPoint x: 657, startPoint y: 276, endPoint x: 738, endPoint y: 276, distance: 81.4
click at [738, 276] on span "201500037972" at bounding box center [727, 275] width 143 height 16
copy span "01500037972"
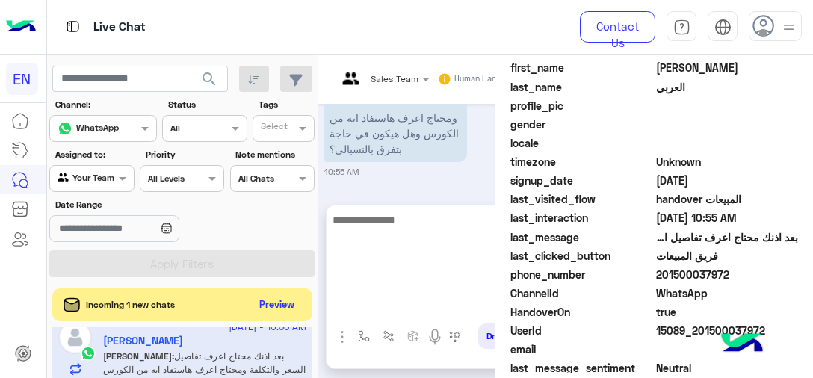
click at [397, 281] on textarea at bounding box center [437, 256] width 223 height 90
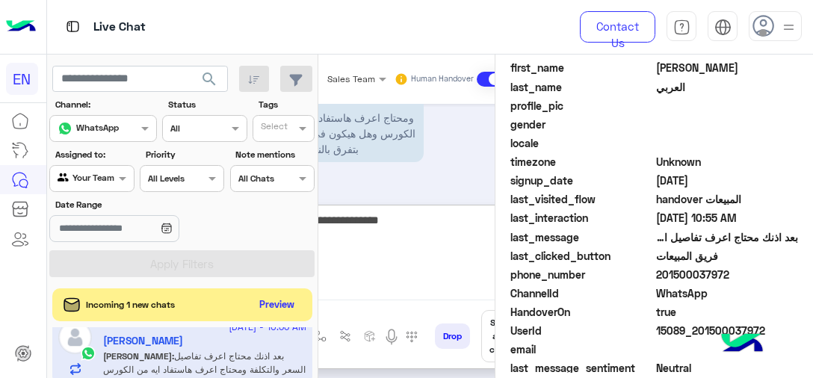
type textarea "**********"
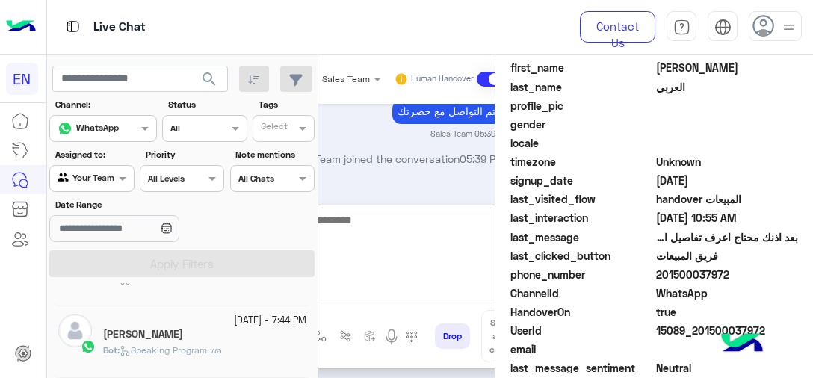
scroll to position [7, 0]
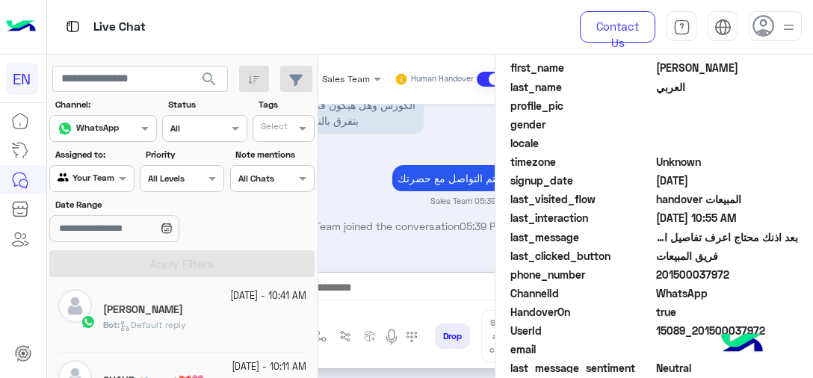
click at [206, 312] on div "[PERSON_NAME]" at bounding box center [204, 311] width 203 height 16
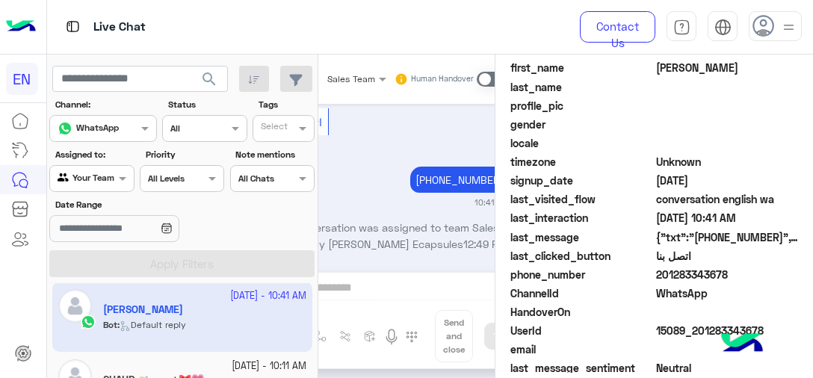
scroll to position [96, 0]
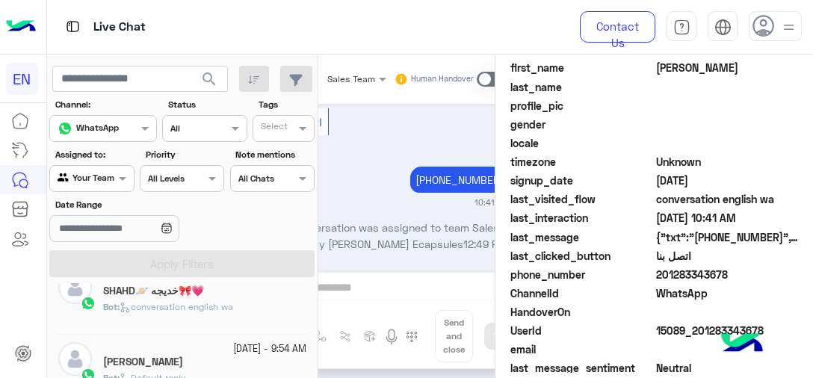
click at [261, 315] on div "Bot : conversation english wa" at bounding box center [204, 313] width 203 height 26
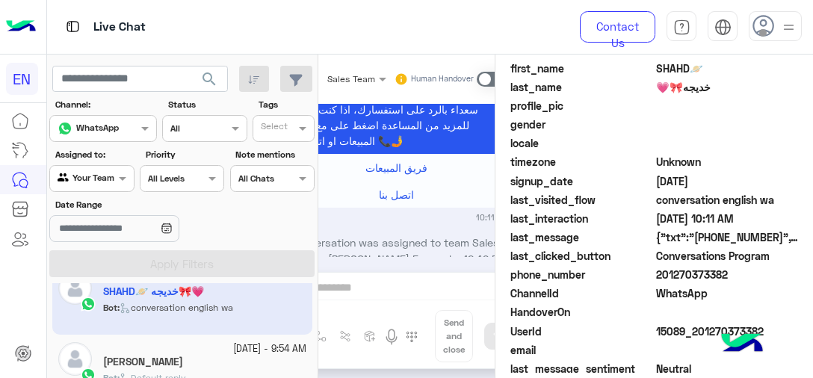
scroll to position [417, 0]
drag, startPoint x: 728, startPoint y: 268, endPoint x: 655, endPoint y: 280, distance: 74.2
click at [656, 280] on span "201270373382" at bounding box center [727, 275] width 143 height 16
click at [663, 276] on span "201270373382" at bounding box center [727, 275] width 143 height 16
click at [670, 274] on span "201270373382" at bounding box center [727, 275] width 143 height 16
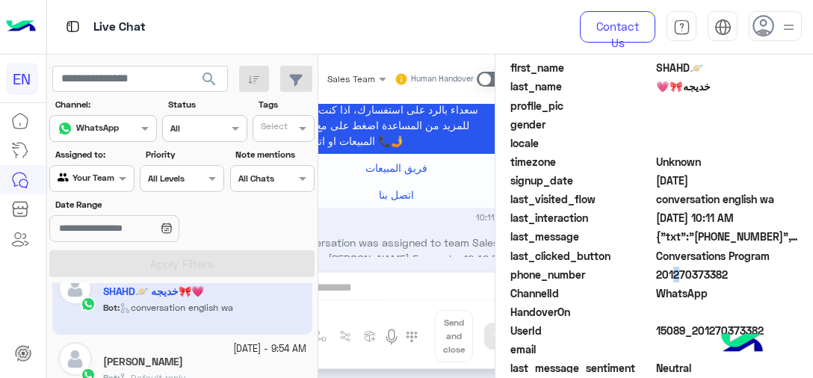
drag, startPoint x: 660, startPoint y: 277, endPoint x: 723, endPoint y: 270, distance: 63.8
click at [723, 270] on span "201270373382" at bounding box center [727, 275] width 143 height 16
click at [678, 281] on div "phone_number 201270373382" at bounding box center [654, 276] width 288 height 19
click at [678, 276] on span "201270373382" at bounding box center [727, 275] width 143 height 16
drag, startPoint x: 724, startPoint y: 273, endPoint x: 658, endPoint y: 272, distance: 65.7
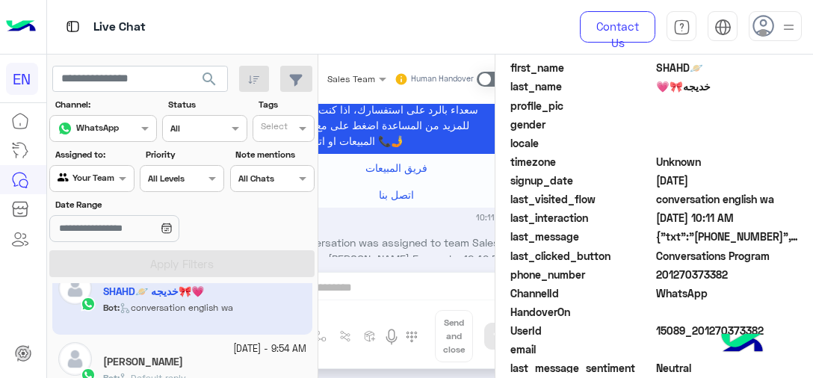
click at [658, 272] on span "201270373382" at bounding box center [727, 275] width 143 height 16
copy span "01270373382"
click at [223, 358] on div "Bassant Ahmed" at bounding box center [204, 364] width 203 height 16
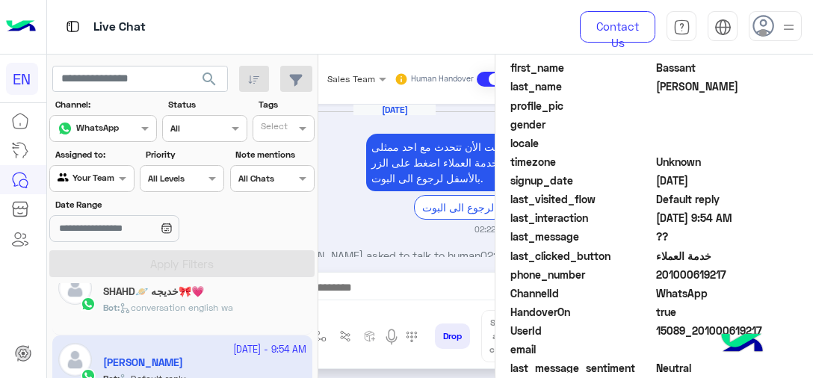
scroll to position [693, 0]
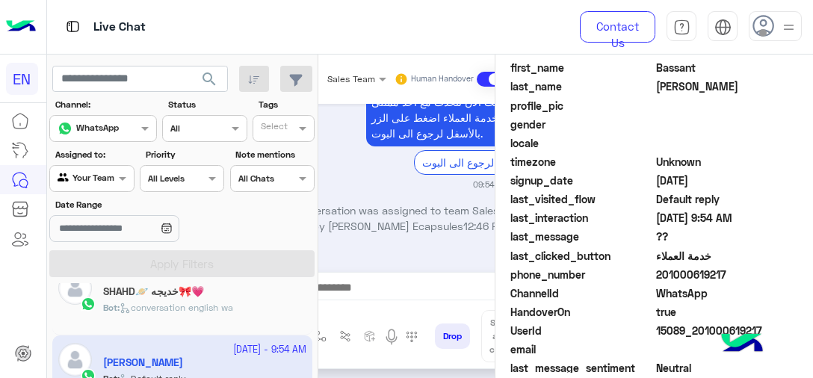
drag, startPoint x: 659, startPoint y: 267, endPoint x: 795, endPoint y: 270, distance: 136.0
click at [795, 270] on div "Bassant Ahmed Reachable Unknown Subscription Date : 10/05/2025 Priority Not Set…" at bounding box center [653, 214] width 317 height 318
copy span "01000619217"
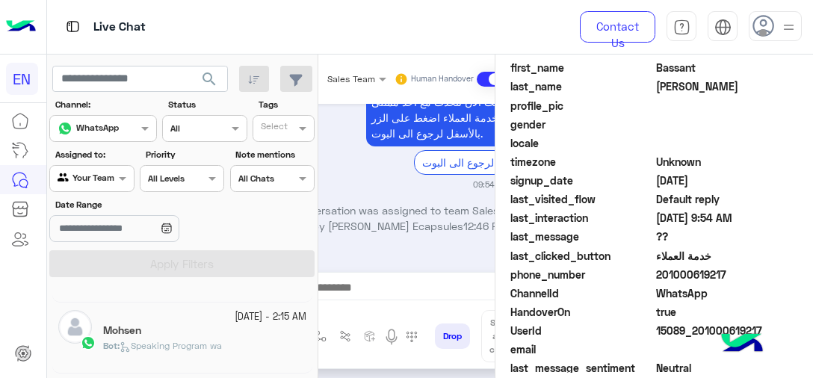
scroll to position [538, 0]
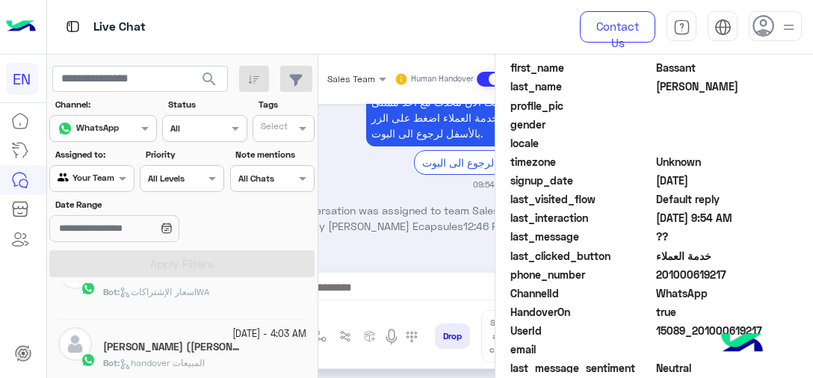
click at [317, 314] on mat-drawer "Sales Team Human Handover Oct 5, 2025 انت الأن تتحدث مع احد ممثلى خدمة العملاء …" at bounding box center [564, 219] width 495 height 329
click at [311, 314] on div "7 October - 10:41 AM محمد Bot : Default reply 7 October - 10:11 AM SHAHD🪐 خديجه…" at bounding box center [182, 333] width 271 height 101
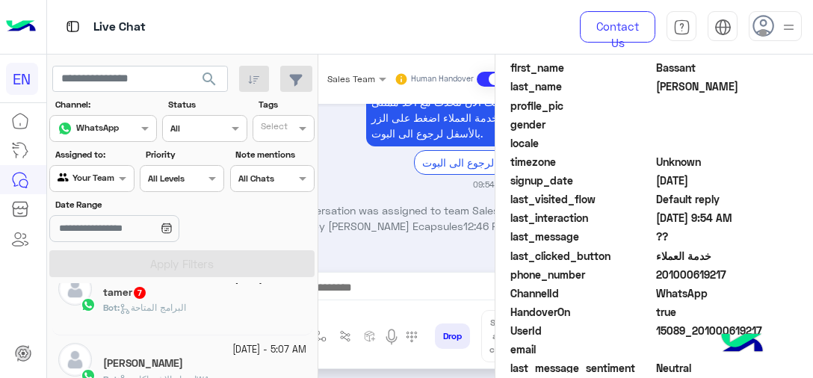
scroll to position [450, 0]
click at [277, 300] on div "tamer 7" at bounding box center [204, 295] width 203 height 16
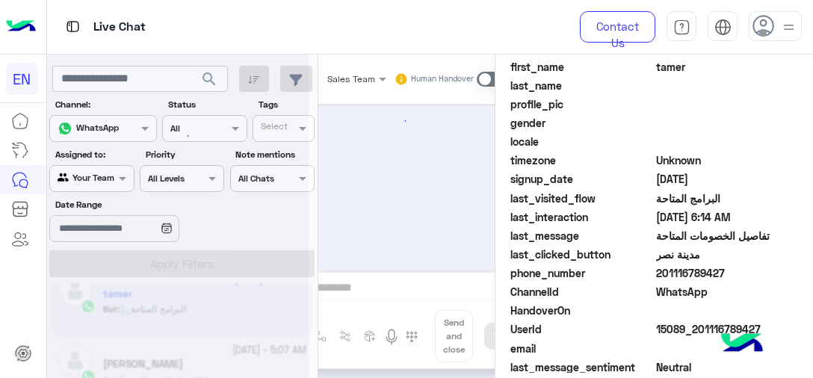
scroll to position [450, 0]
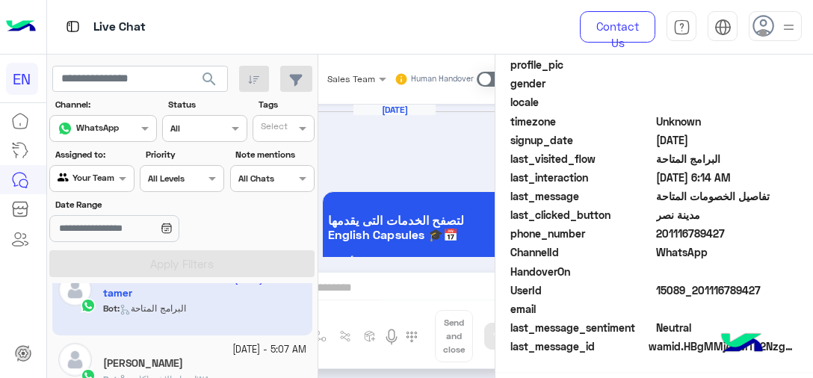
click at [680, 223] on span "مدينة نصر" at bounding box center [727, 215] width 143 height 16
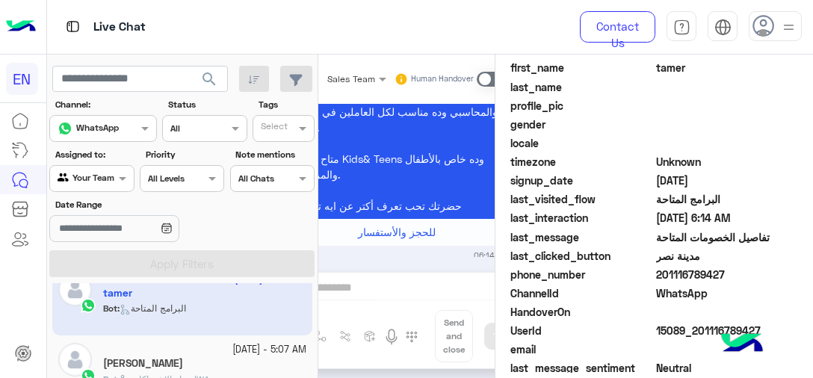
scroll to position [386, 0]
click at [677, 270] on span "201116789427" at bounding box center [727, 275] width 143 height 16
click at [208, 349] on div "7 October - 5:07 AM" at bounding box center [204, 350] width 203 height 14
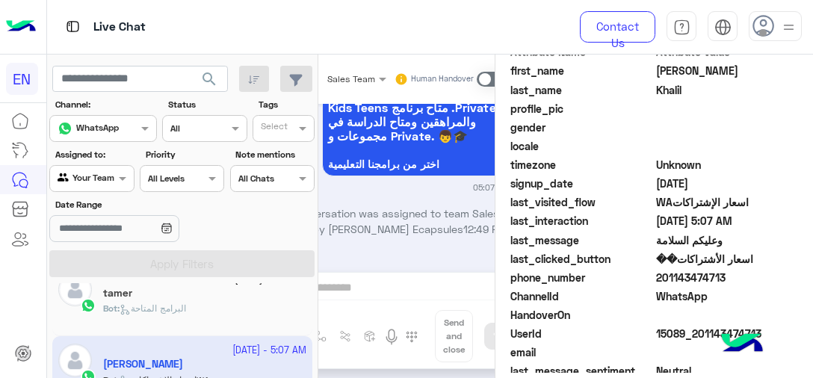
scroll to position [386, 0]
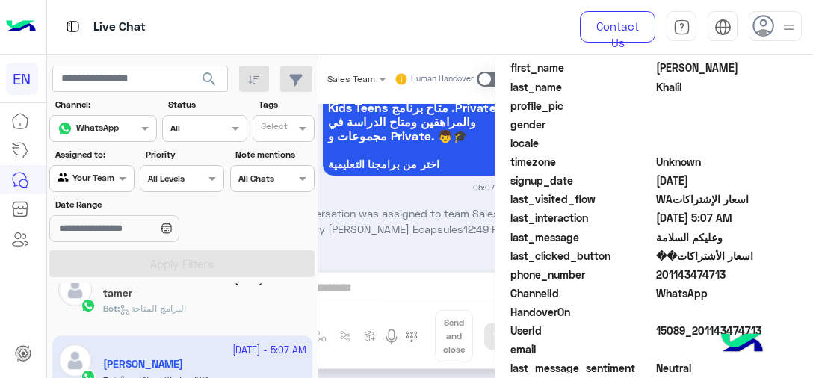
drag, startPoint x: 657, startPoint y: 276, endPoint x: 774, endPoint y: 265, distance: 117.1
click at [774, 267] on span "201143474713" at bounding box center [727, 275] width 143 height 16
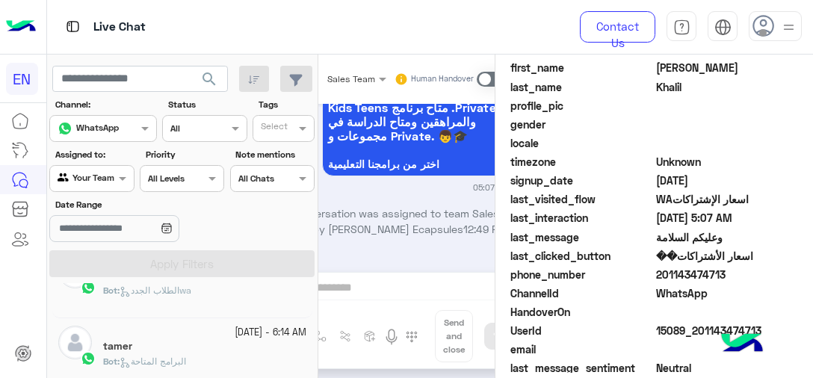
scroll to position [376, 0]
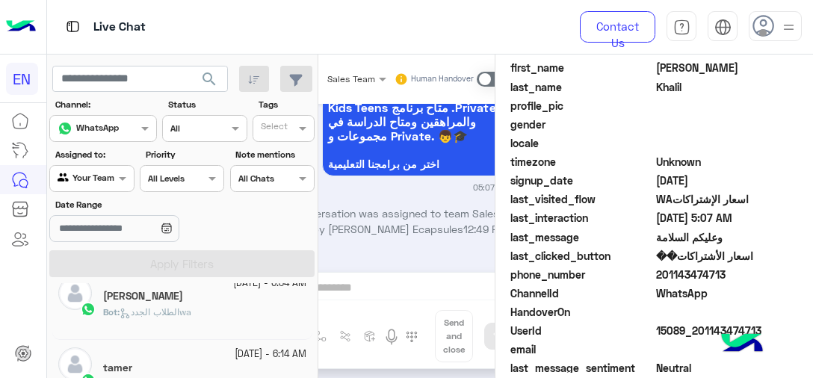
click at [253, 313] on div "Bot : الطلاب الجددwa" at bounding box center [204, 318] width 203 height 26
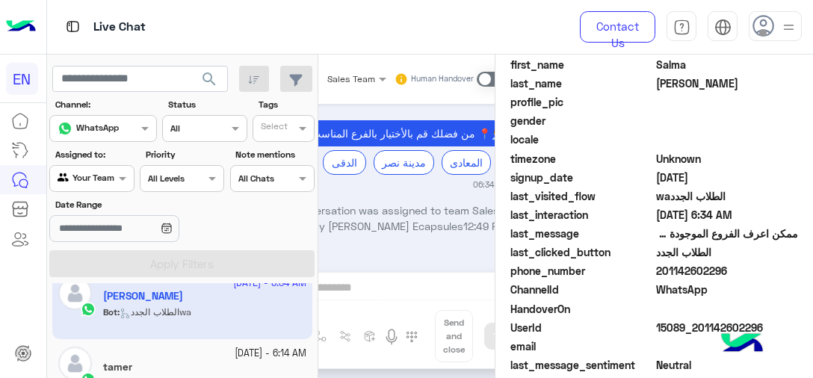
scroll to position [383, 0]
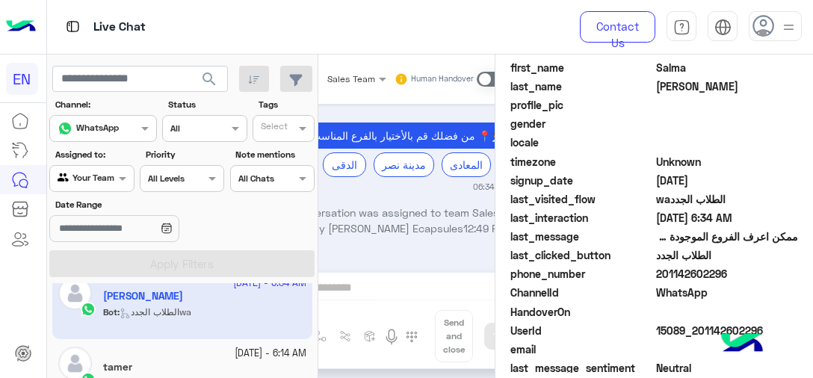
click at [657, 273] on span "201142602296" at bounding box center [727, 274] width 143 height 16
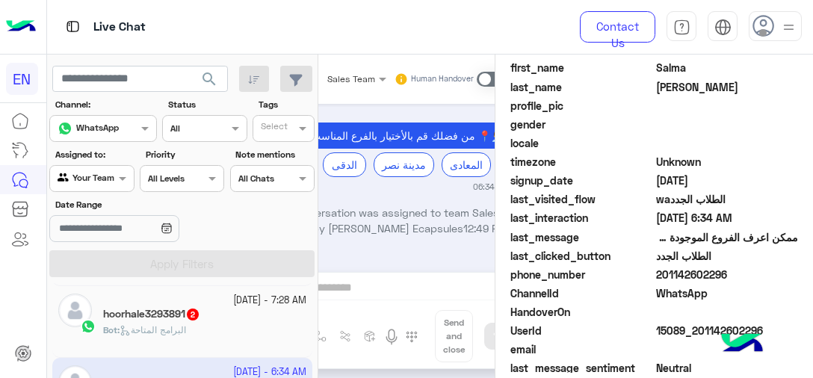
click at [193, 318] on span "2" at bounding box center [193, 314] width 12 height 12
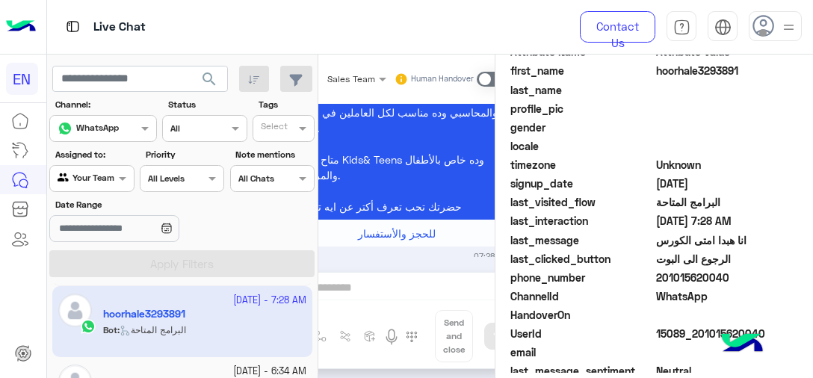
scroll to position [386, 0]
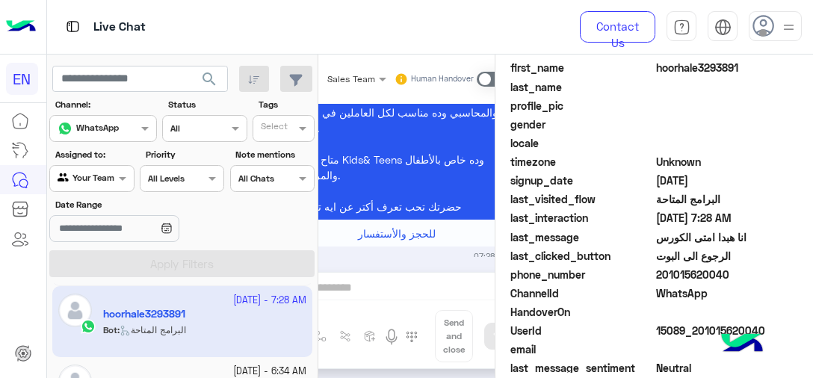
click at [664, 270] on span "201015620040" at bounding box center [727, 275] width 143 height 16
drag, startPoint x: 663, startPoint y: 270, endPoint x: 731, endPoint y: 261, distance: 69.3
click at [731, 261] on div "Attribute Name Attribute Value first_name hoorhale3293891 last_name profile_pic…" at bounding box center [654, 219] width 288 height 356
click at [733, 267] on span "201015620040" at bounding box center [727, 275] width 143 height 16
drag, startPoint x: 727, startPoint y: 273, endPoint x: 657, endPoint y: 276, distance: 69.5
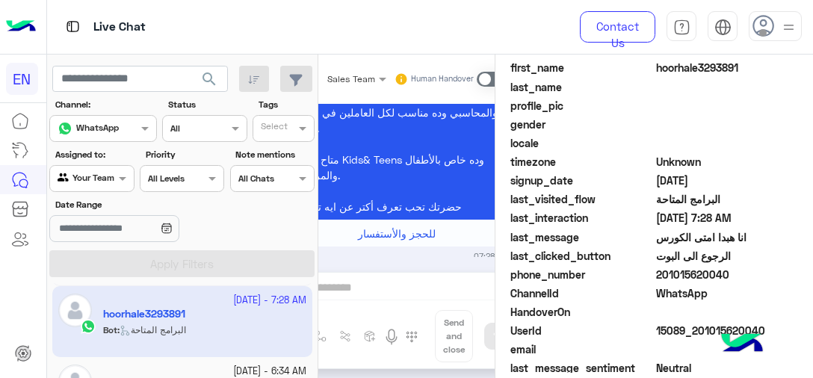
click at [657, 276] on span "201015620040" at bounding box center [727, 275] width 143 height 16
